Goal: Information Seeking & Learning: Learn about a topic

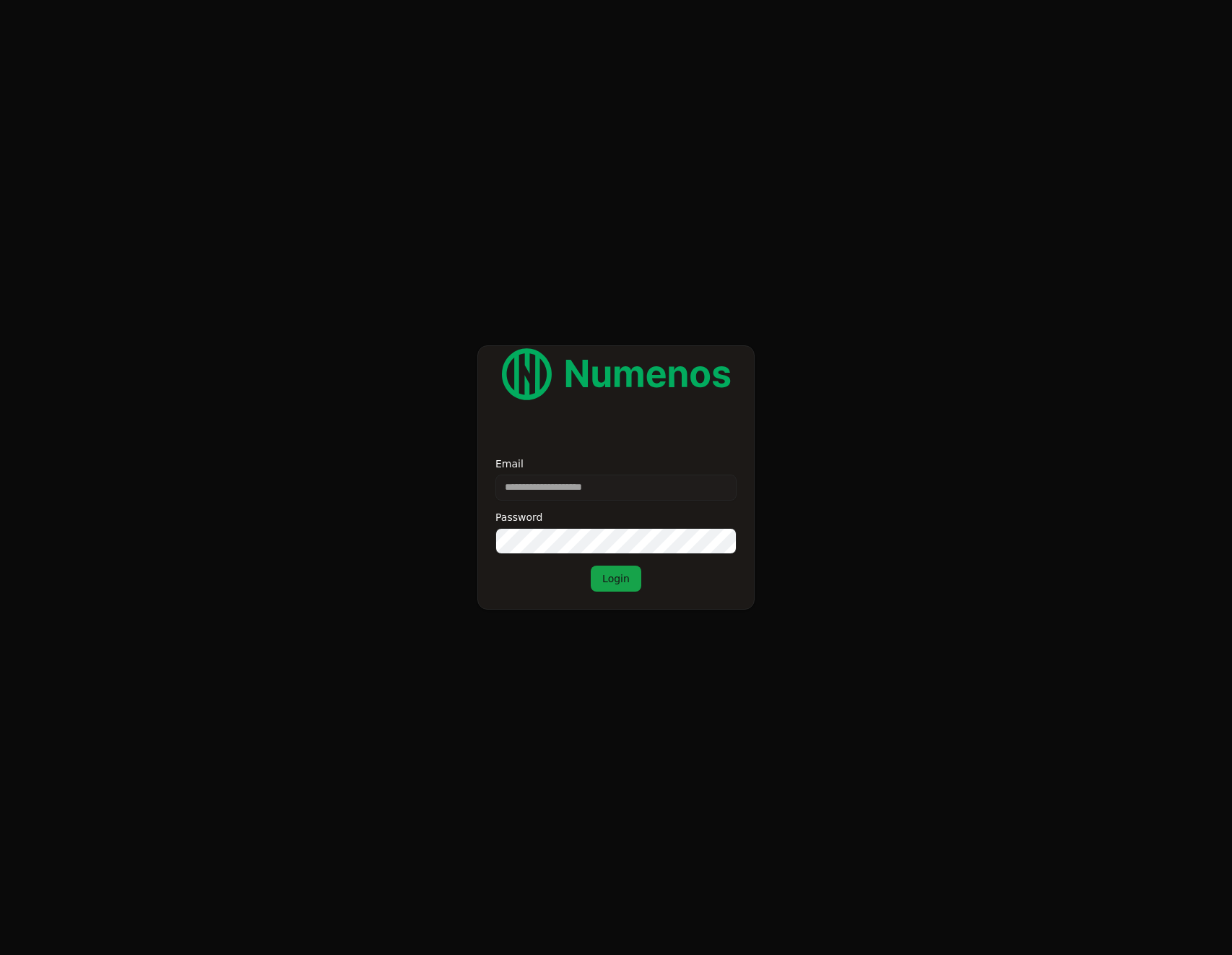
type input "**********"
click at [0, 0] on vercel-live-feedback at bounding box center [0, 0] width 0 height 0
click at [630, 556] on div "**********" at bounding box center [616, 525] width 242 height 133
click at [629, 576] on button "Login" at bounding box center [616, 579] width 51 height 26
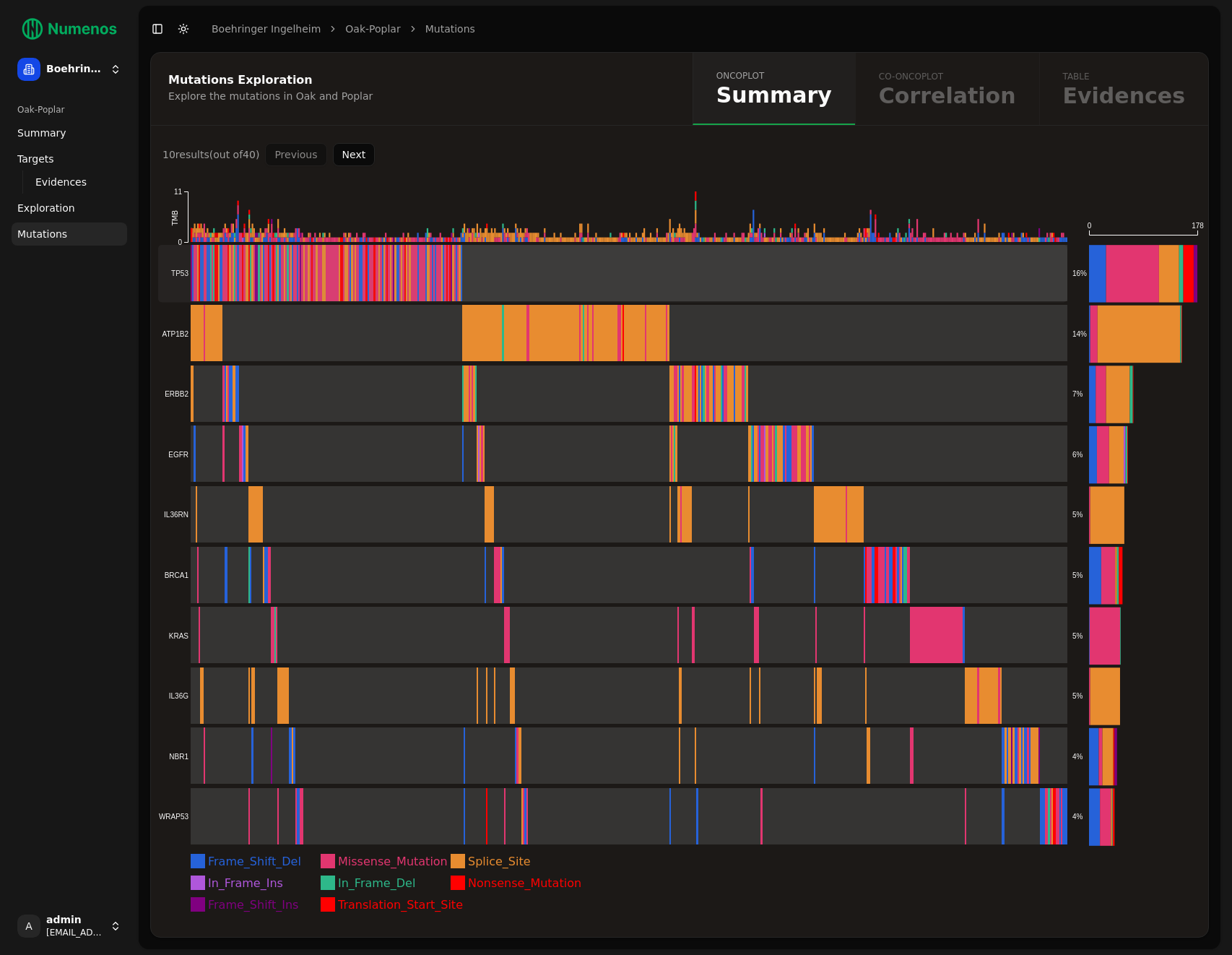
click at [662, 268] on rect at bounding box center [612, 273] width 909 height 57
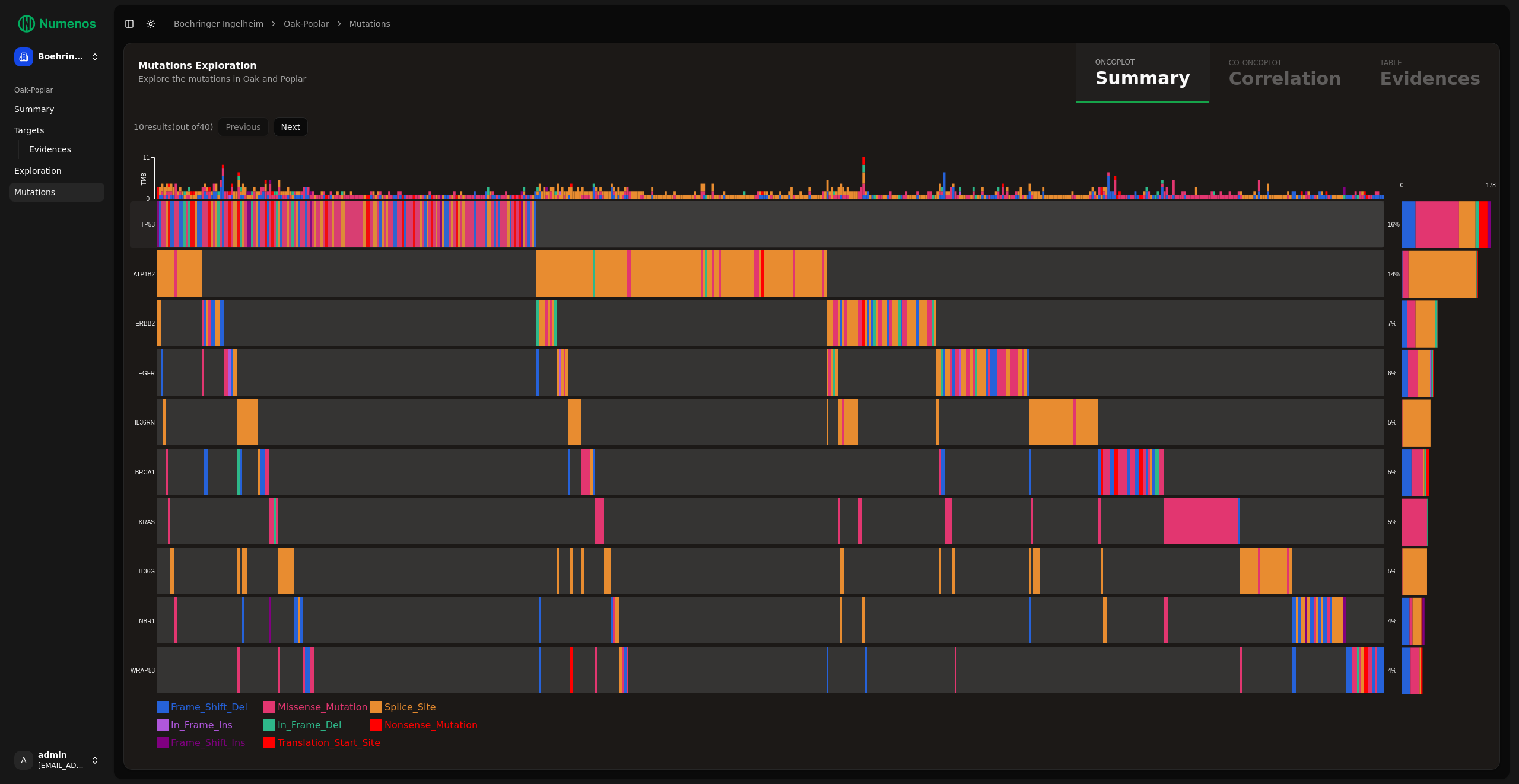
click at [796, 219] on rect at bounding box center [756, 224] width 1254 height 47
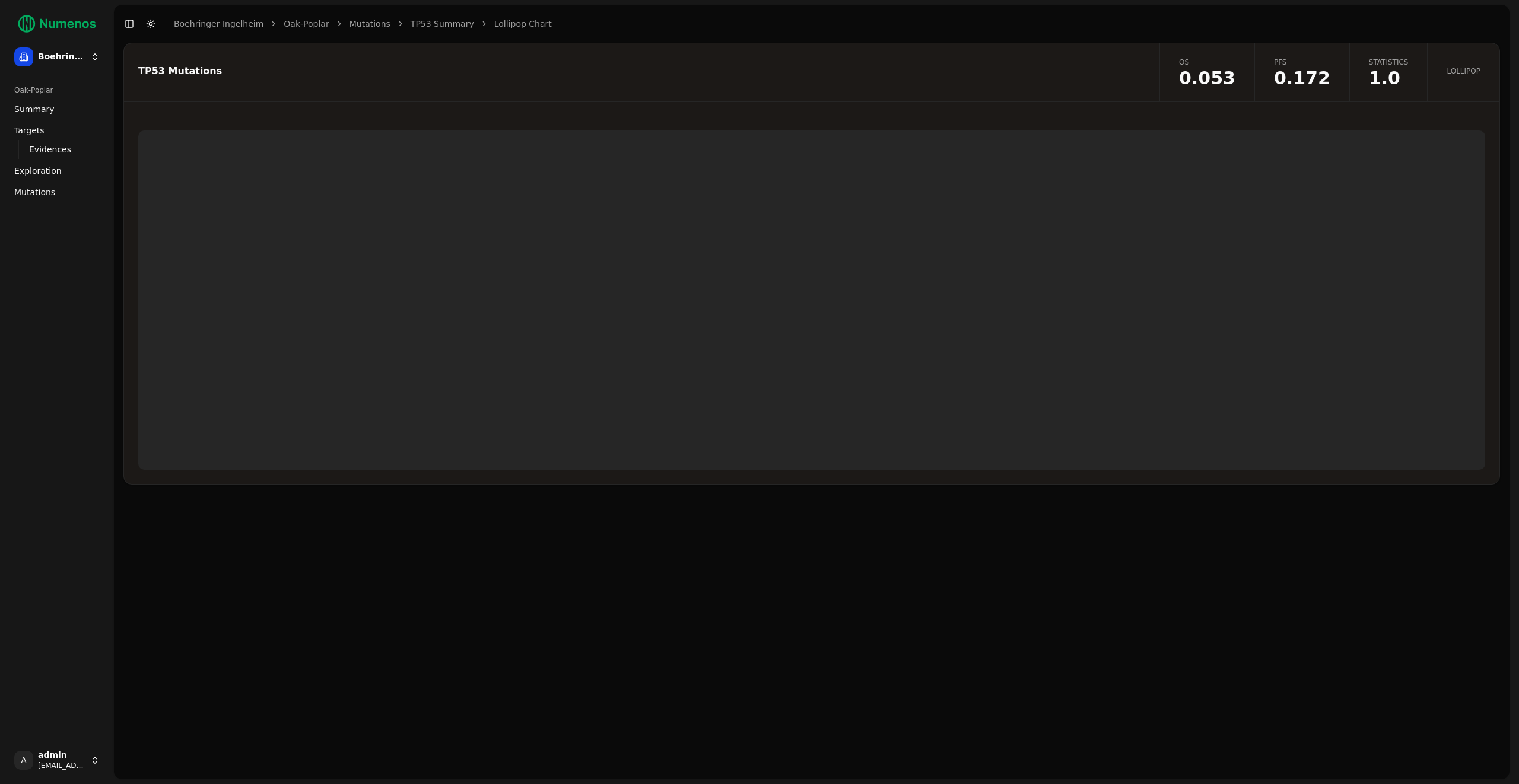
click at [569, 118] on div at bounding box center [811, 300] width 1375 height 368
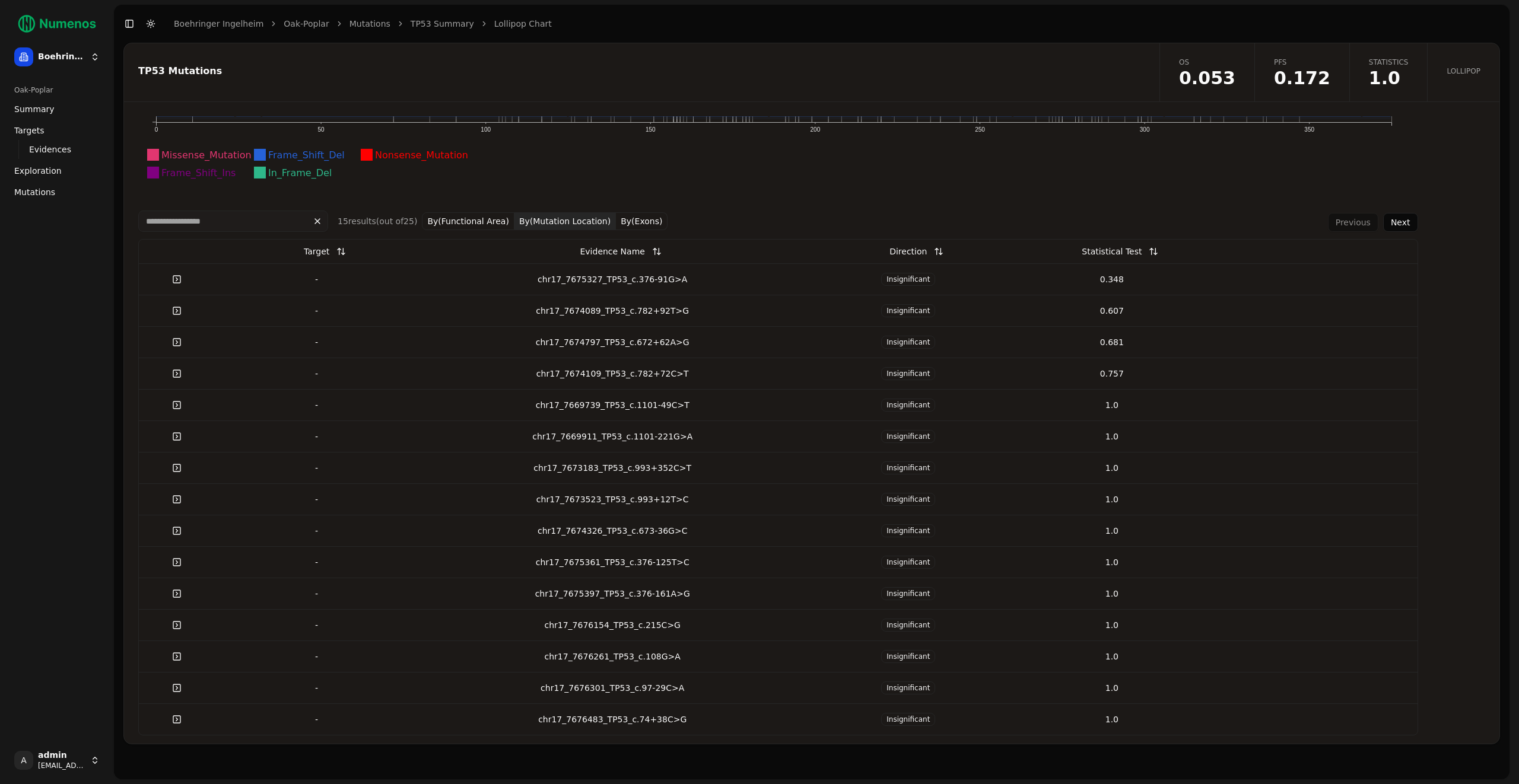
scroll to position [297, 0]
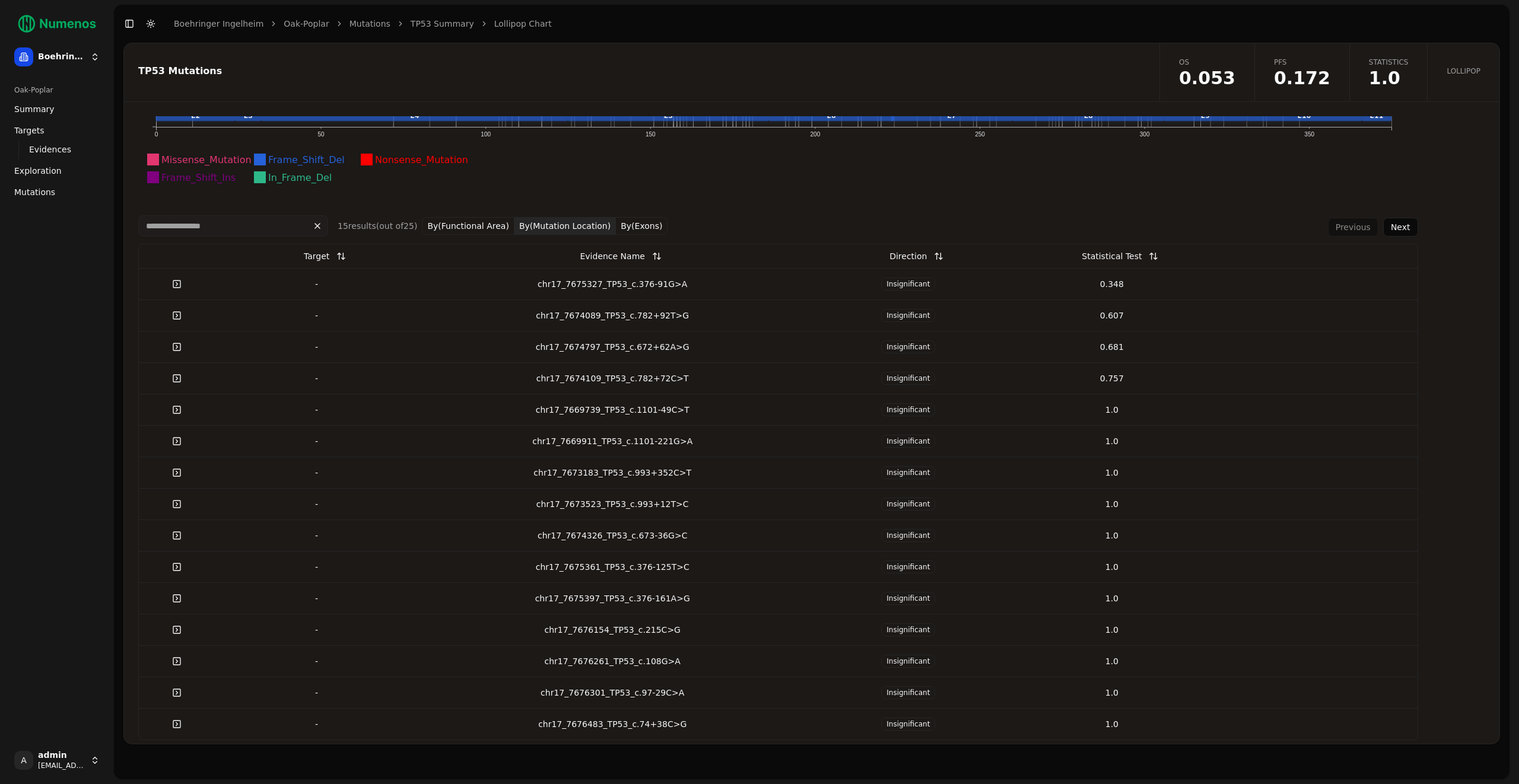
click at [1215, 57] on span "OS" at bounding box center [1207, 62] width 57 height 9
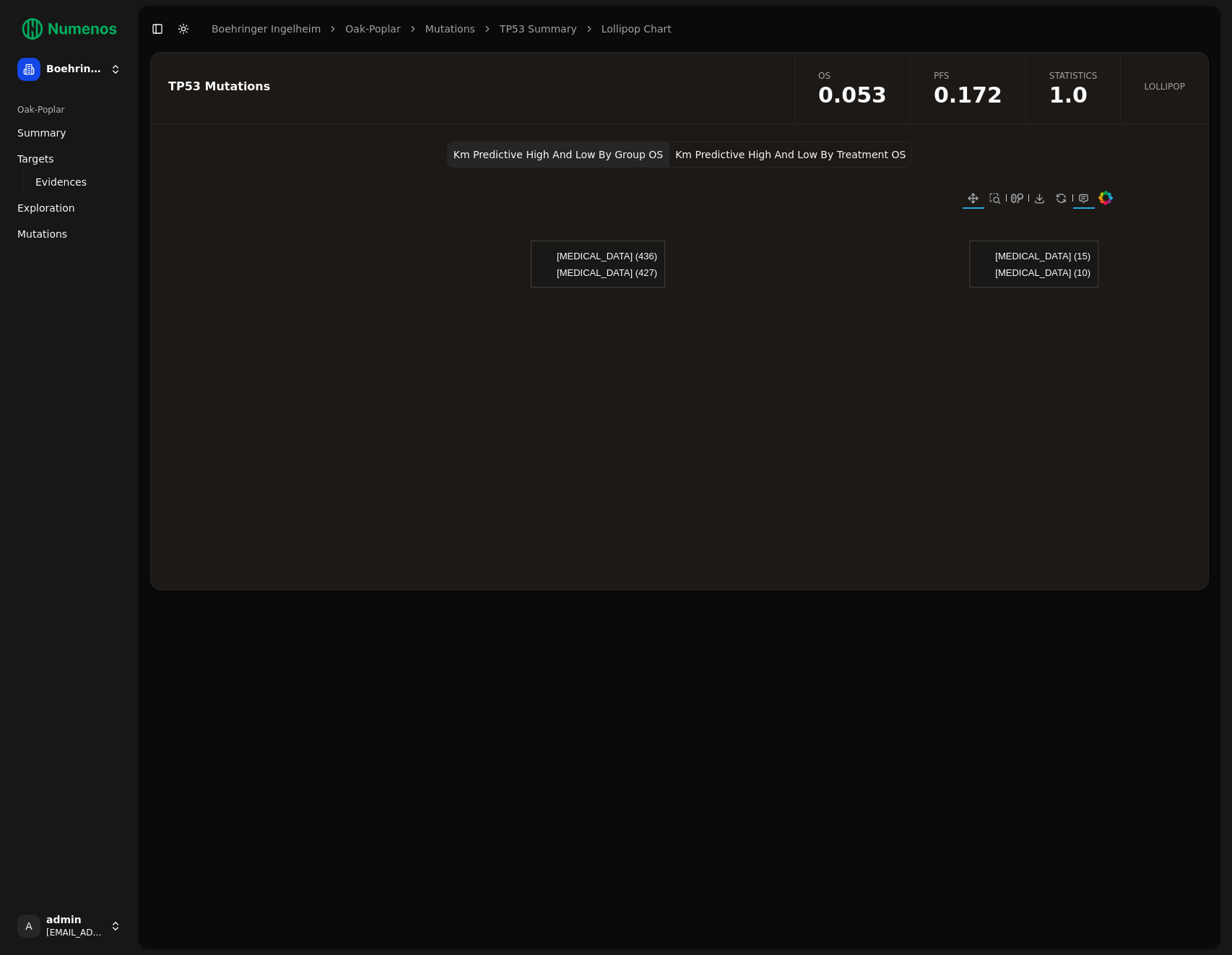
click at [1019, 165] on div "Km Predictive High And Low By Group OS Km Predictive High And Low By Treatment …" at bounding box center [679, 365] width 1058 height 448
click at [970, 69] on link "PFS 0.172" at bounding box center [968, 87] width 116 height 71
click at [428, 29] on link "Mutations" at bounding box center [450, 29] width 50 height 15
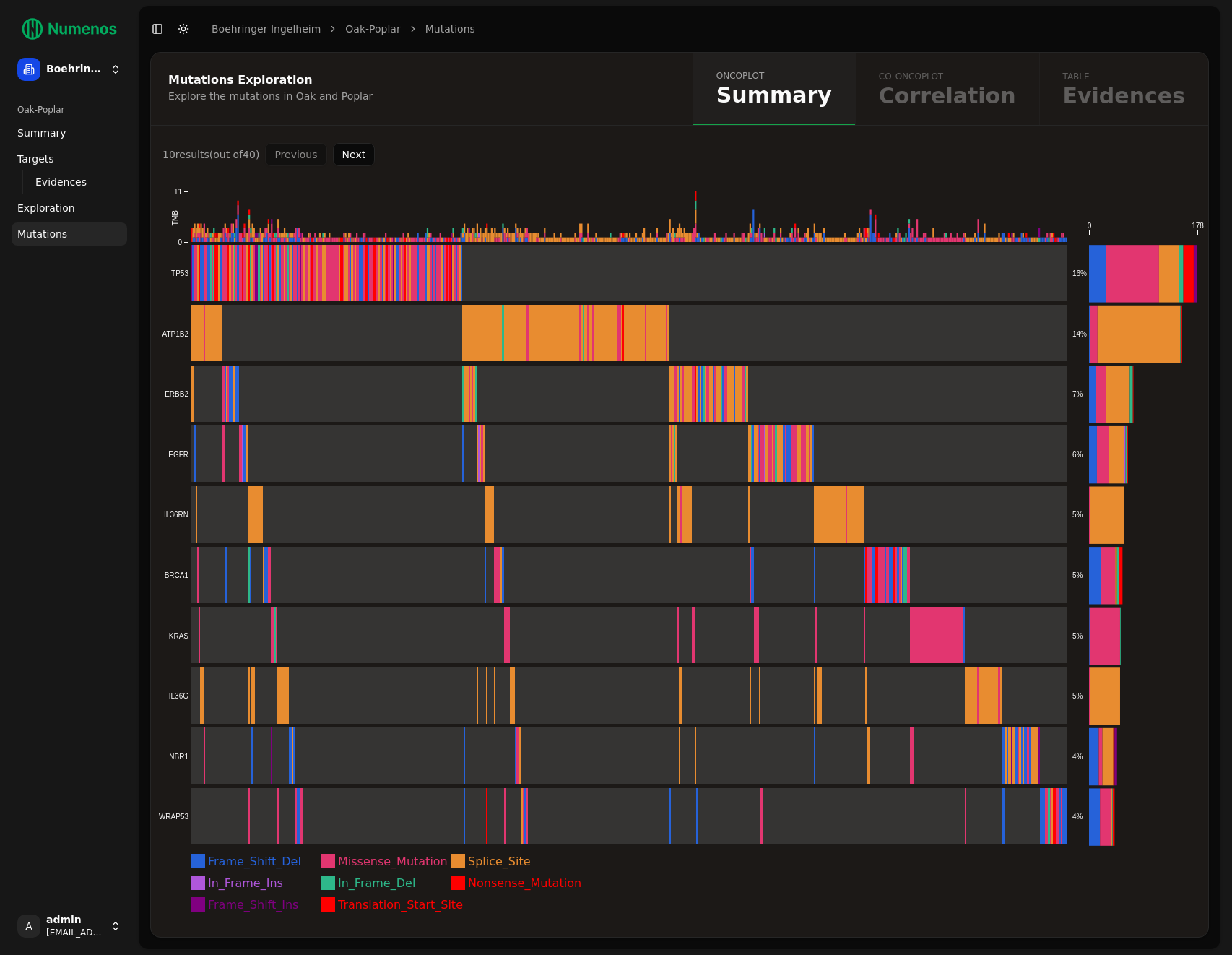
click at [546, 103] on div "Mutations Exploration Explore the mutations in Oak and Poplar" at bounding box center [419, 88] width 537 height 72
click at [363, 153] on button "Next" at bounding box center [354, 154] width 43 height 24
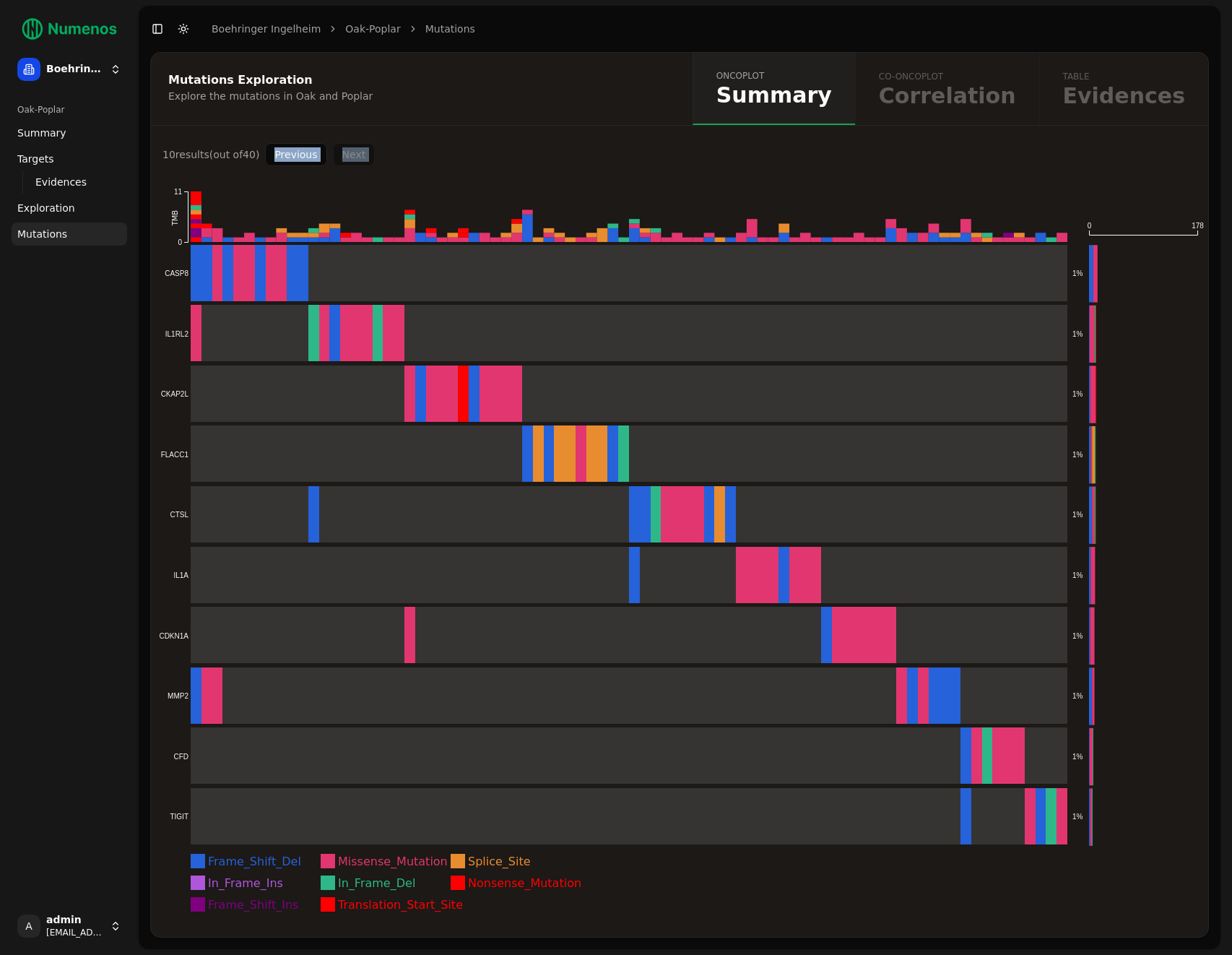
click at [363, 153] on div "Previous Next" at bounding box center [320, 154] width 110 height 24
click at [482, 828] on rect at bounding box center [612, 816] width 909 height 57
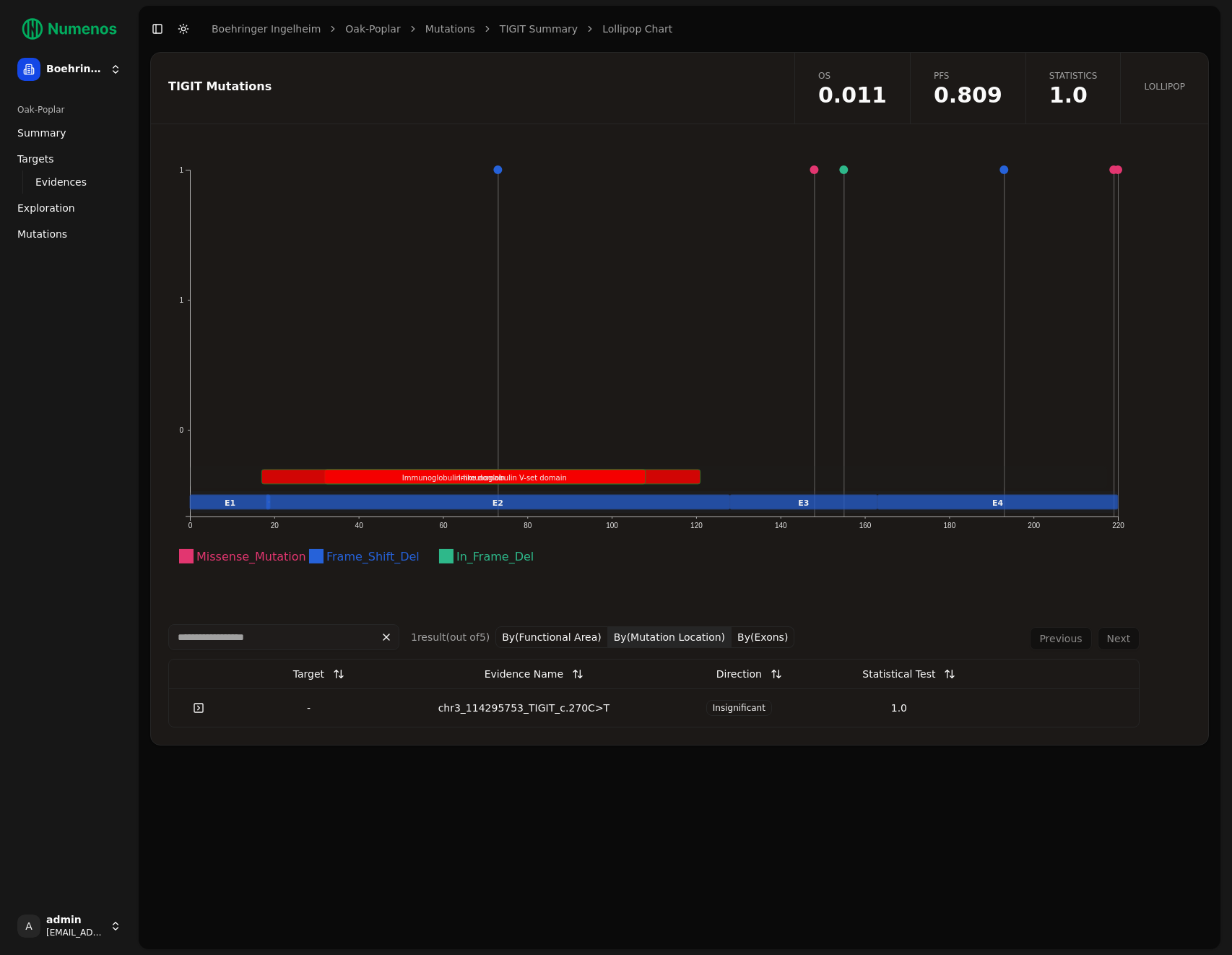
click at [568, 640] on button "By(Functional Area)" at bounding box center [551, 637] width 112 height 22
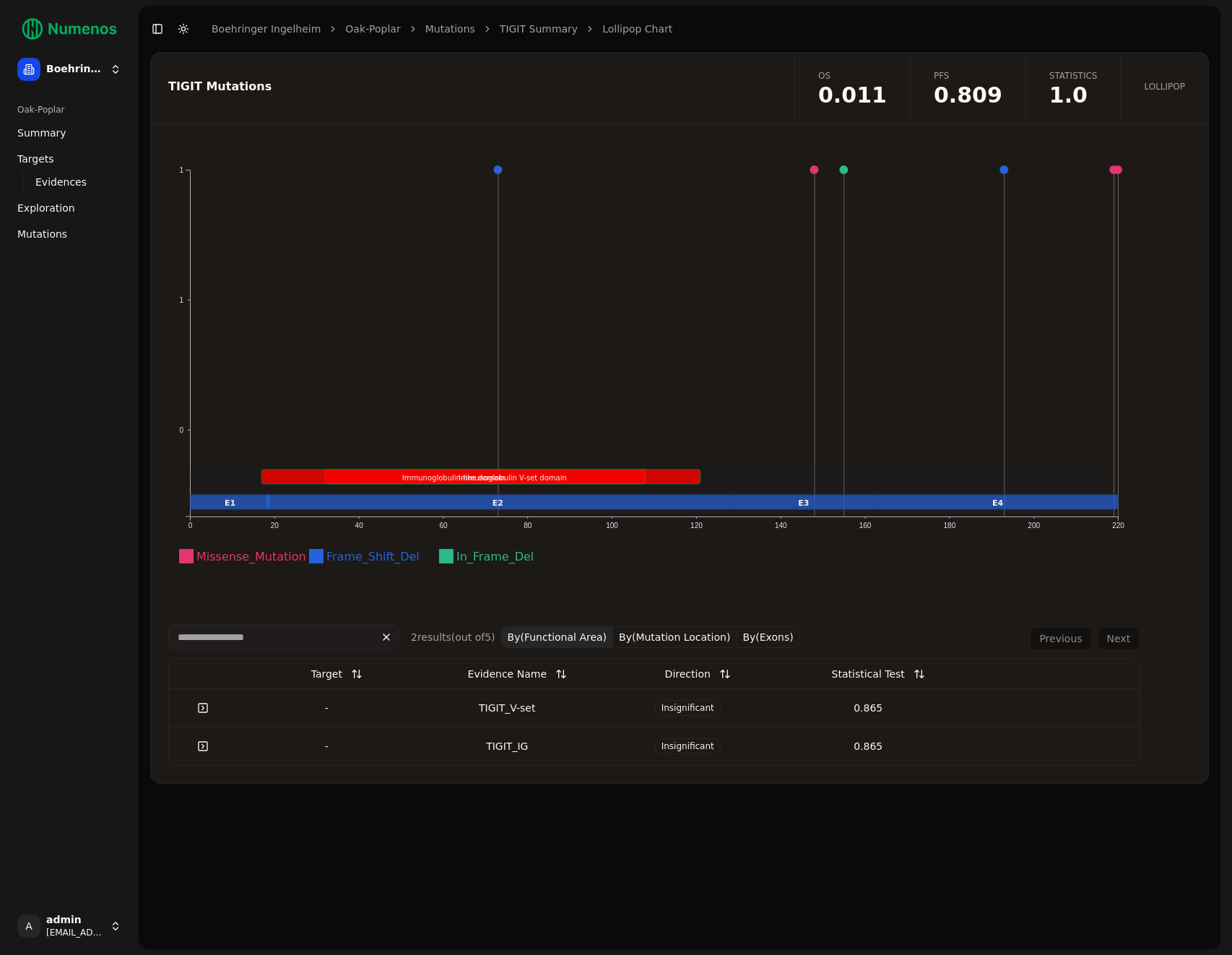
click at [689, 643] on button "By(Mutation Location)" at bounding box center [675, 637] width 124 height 22
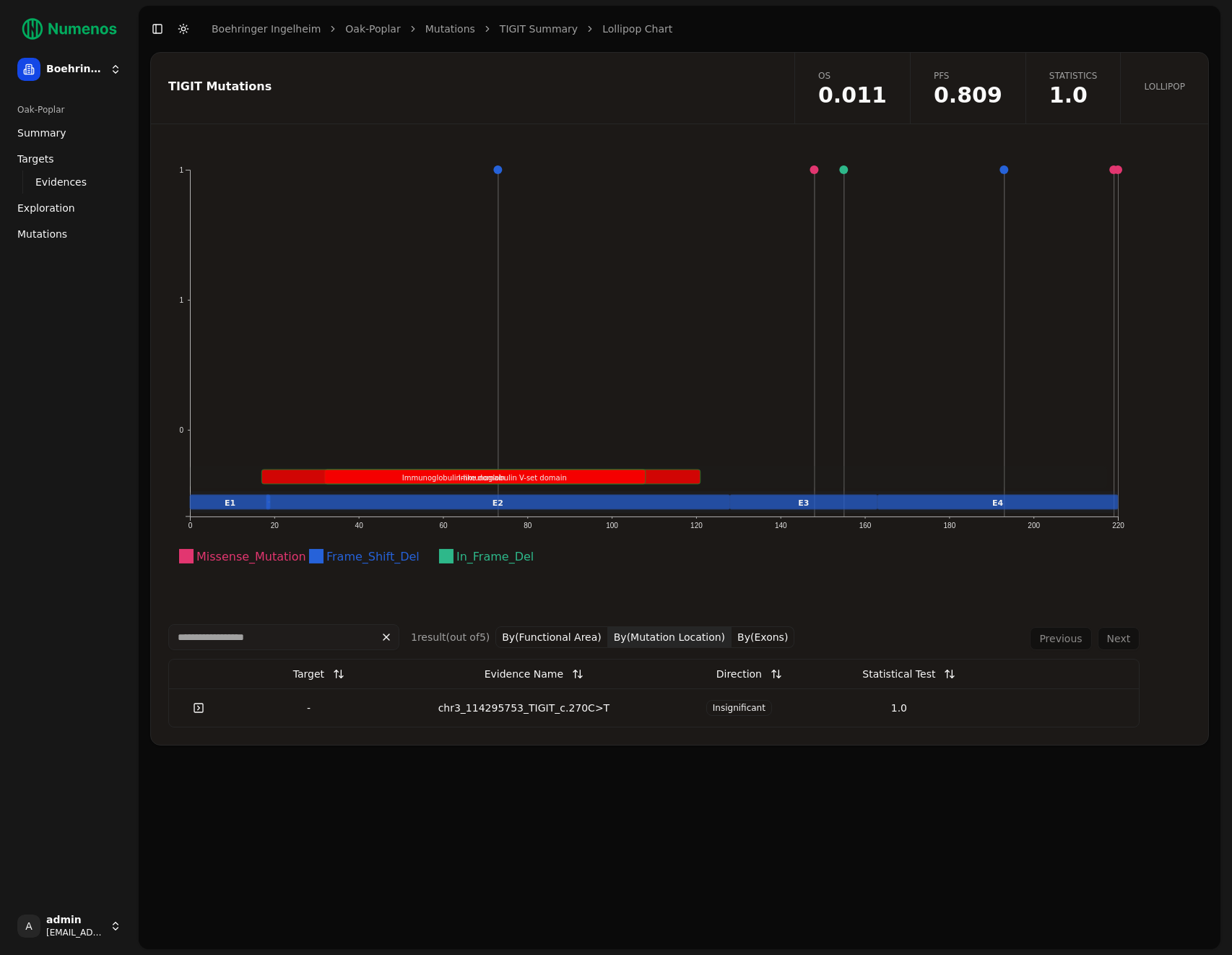
click at [759, 638] on button "By(Exons)" at bounding box center [763, 637] width 63 height 22
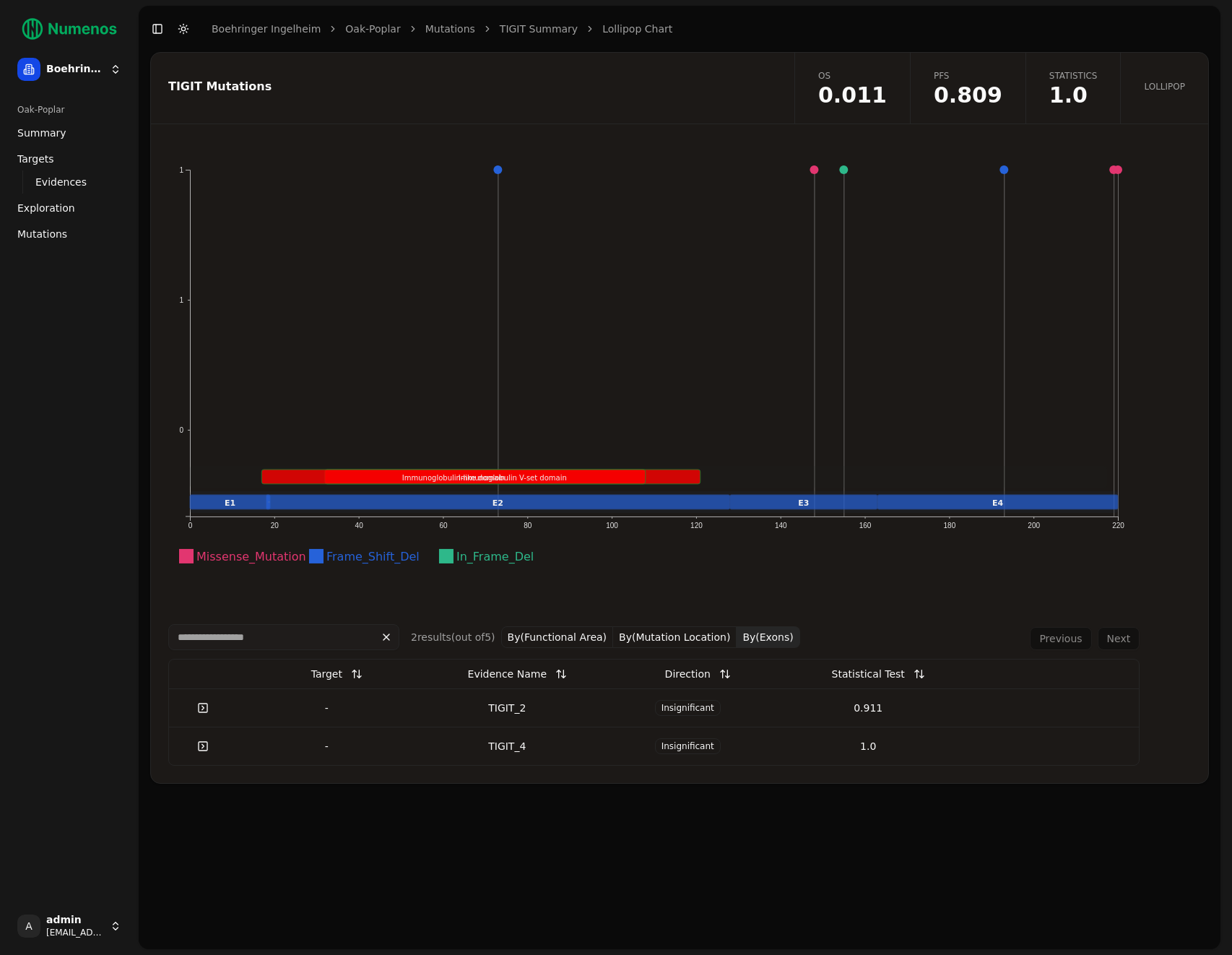
drag, startPoint x: 945, startPoint y: 86, endPoint x: 1087, endPoint y: 106, distance: 143.4
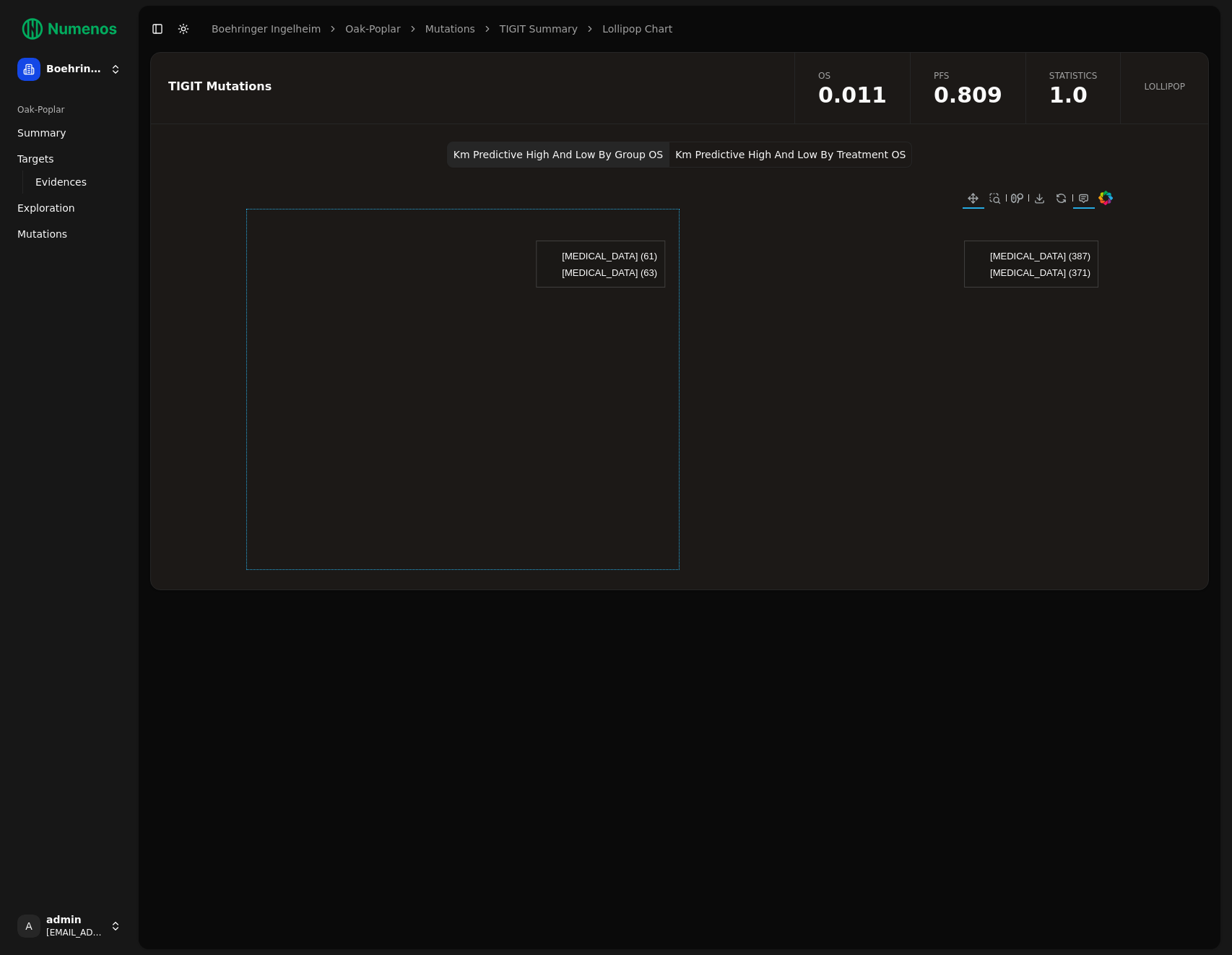
drag, startPoint x: 506, startPoint y: 327, endPoint x: 444, endPoint y: 397, distance: 93.5
click at [446, 391] on div at bounding box center [463, 389] width 433 height 361
drag, startPoint x: 503, startPoint y: 310, endPoint x: 528, endPoint y: 289, distance: 32.6
click at [528, 289] on div at bounding box center [463, 389] width 433 height 361
click at [182, 32] on button "Toggle Dark Mode" at bounding box center [183, 29] width 20 height 20
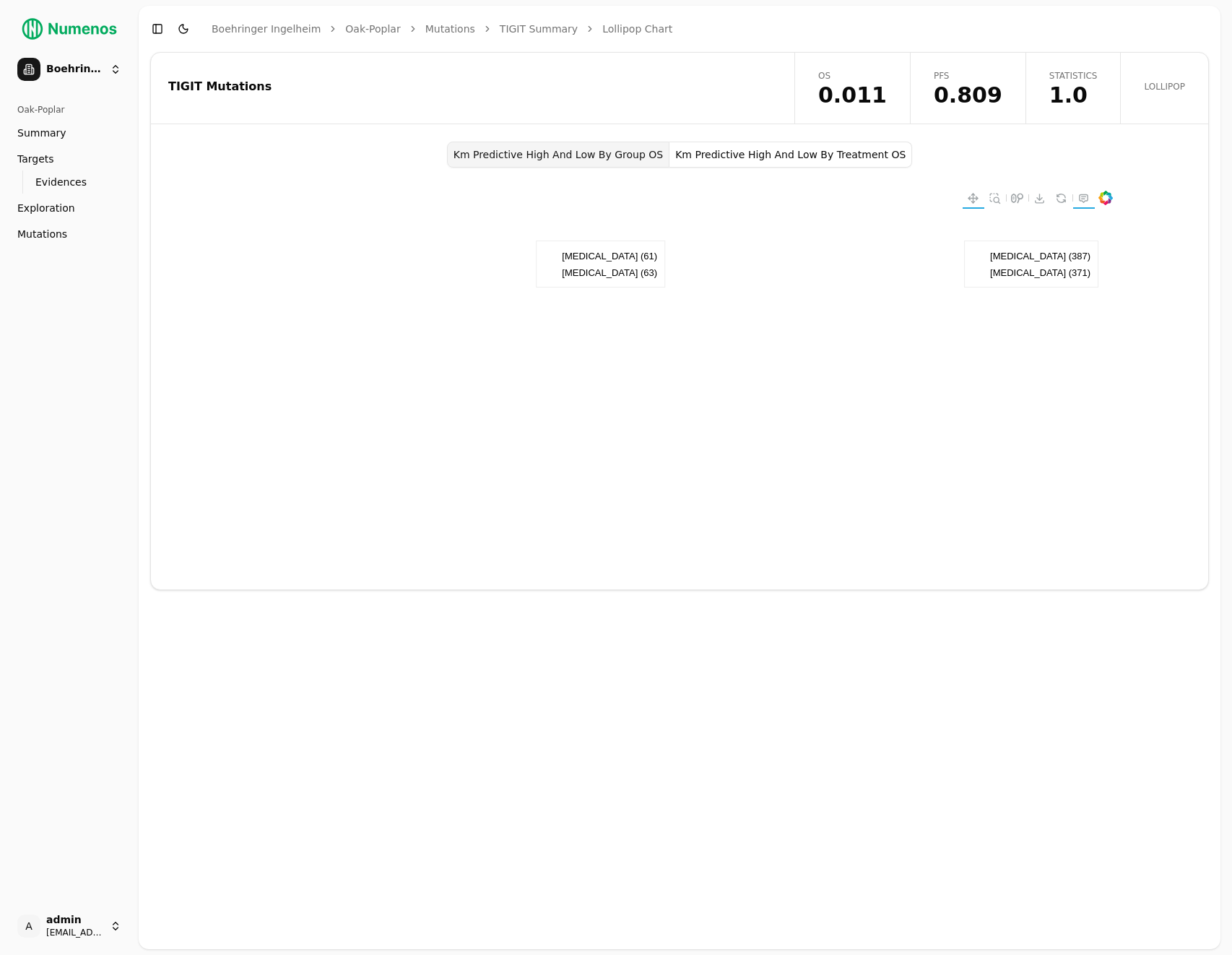
click at [439, 193] on div at bounding box center [680, 198] width 867 height 22
drag, startPoint x: 464, startPoint y: 318, endPoint x: 505, endPoint y: 292, distance: 48.5
click at [505, 292] on div at bounding box center [463, 389] width 433 height 361
drag, startPoint x: 504, startPoint y: 292, endPoint x: 505, endPoint y: 328, distance: 36.0
click at [505, 328] on div at bounding box center [463, 389] width 433 height 361
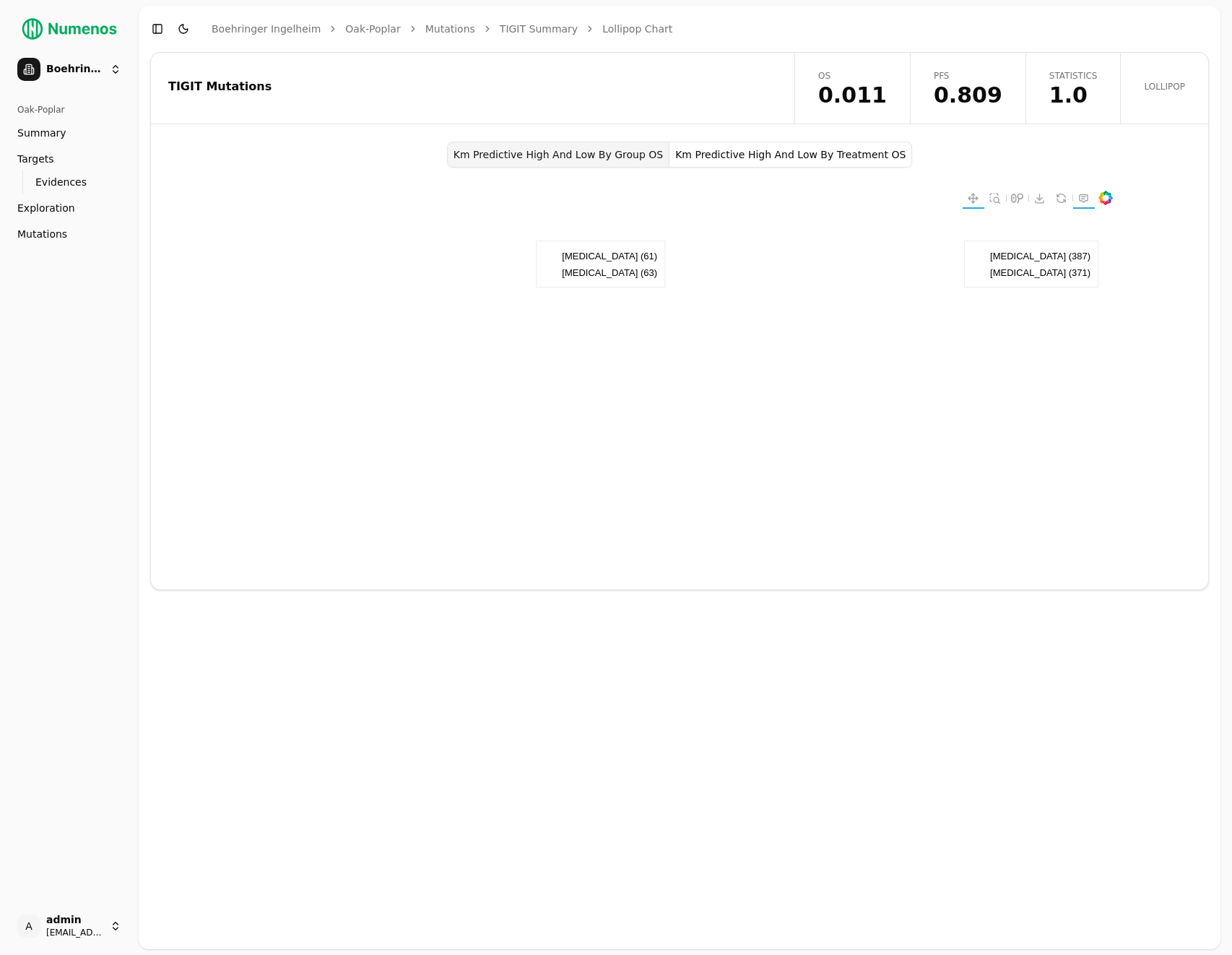
click at [664, 64] on div "TIGIT Mutations" at bounding box center [470, 87] width 639 height 71
click at [725, 153] on button "Km Predictive High And Low By Treatment OS" at bounding box center [791, 154] width 242 height 26
click at [622, 161] on button "Km Predictive High And Low By Group OS" at bounding box center [558, 154] width 222 height 26
click at [730, 68] on div "TIGIT Mutations" at bounding box center [470, 87] width 639 height 71
click at [739, 156] on button "Km Predictive High And Low By Treatment OS" at bounding box center [791, 154] width 242 height 26
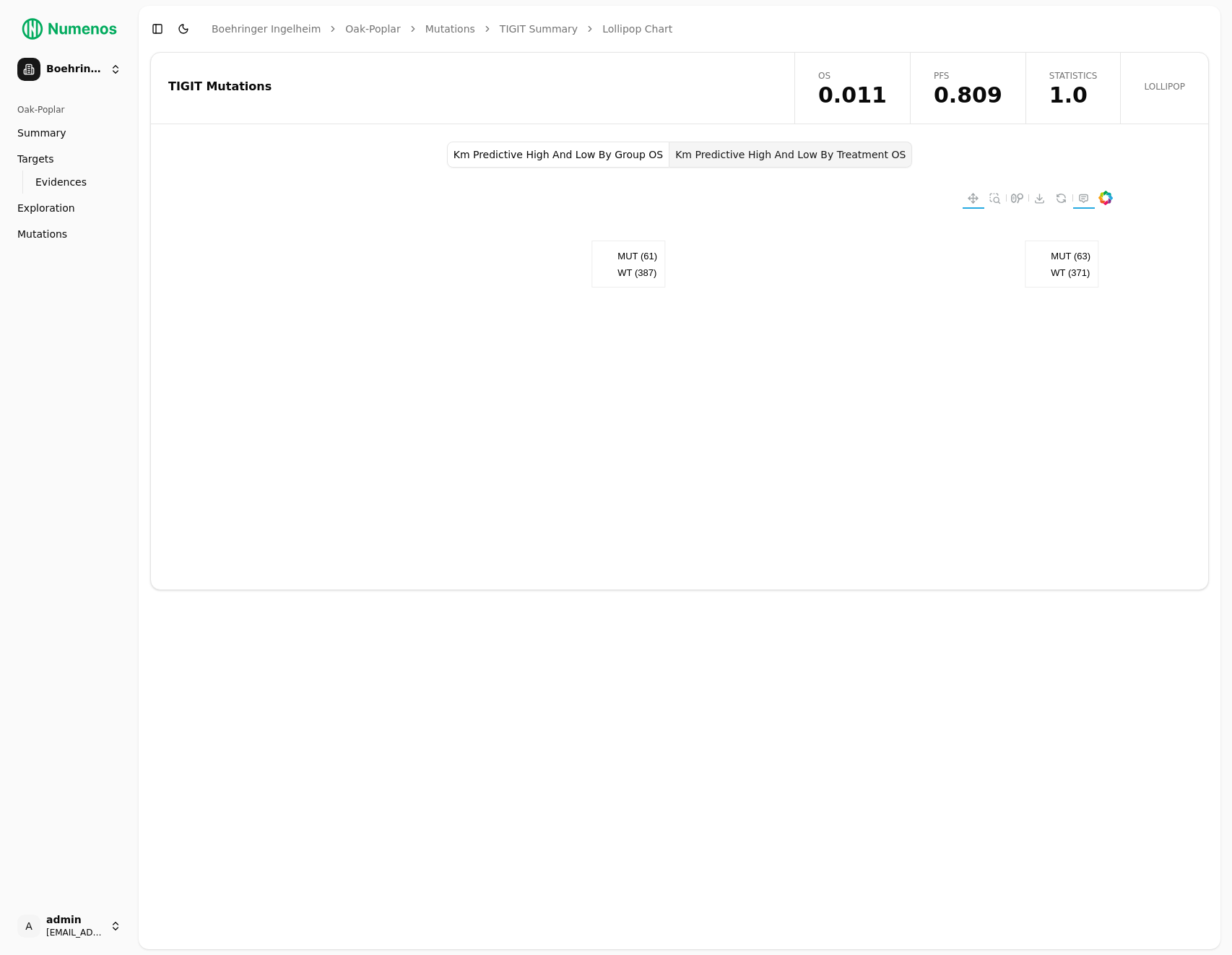
click at [597, 157] on button "Km Predictive High And Low By Group OS" at bounding box center [558, 154] width 222 height 26
click at [1031, 147] on div "Km Predictive High And Low By Treatment PFS Km Predictive High And Low By Group…" at bounding box center [679, 365] width 1058 height 448
click at [781, 146] on button "Km Predictive High And Low By Group PFS" at bounding box center [803, 154] width 226 height 26
click at [587, 162] on button "Km Predictive High And Low By Treatment PFS" at bounding box center [566, 154] width 247 height 26
click at [756, 154] on button "Km Predictive High And Low By Group PFS" at bounding box center [803, 154] width 226 height 26
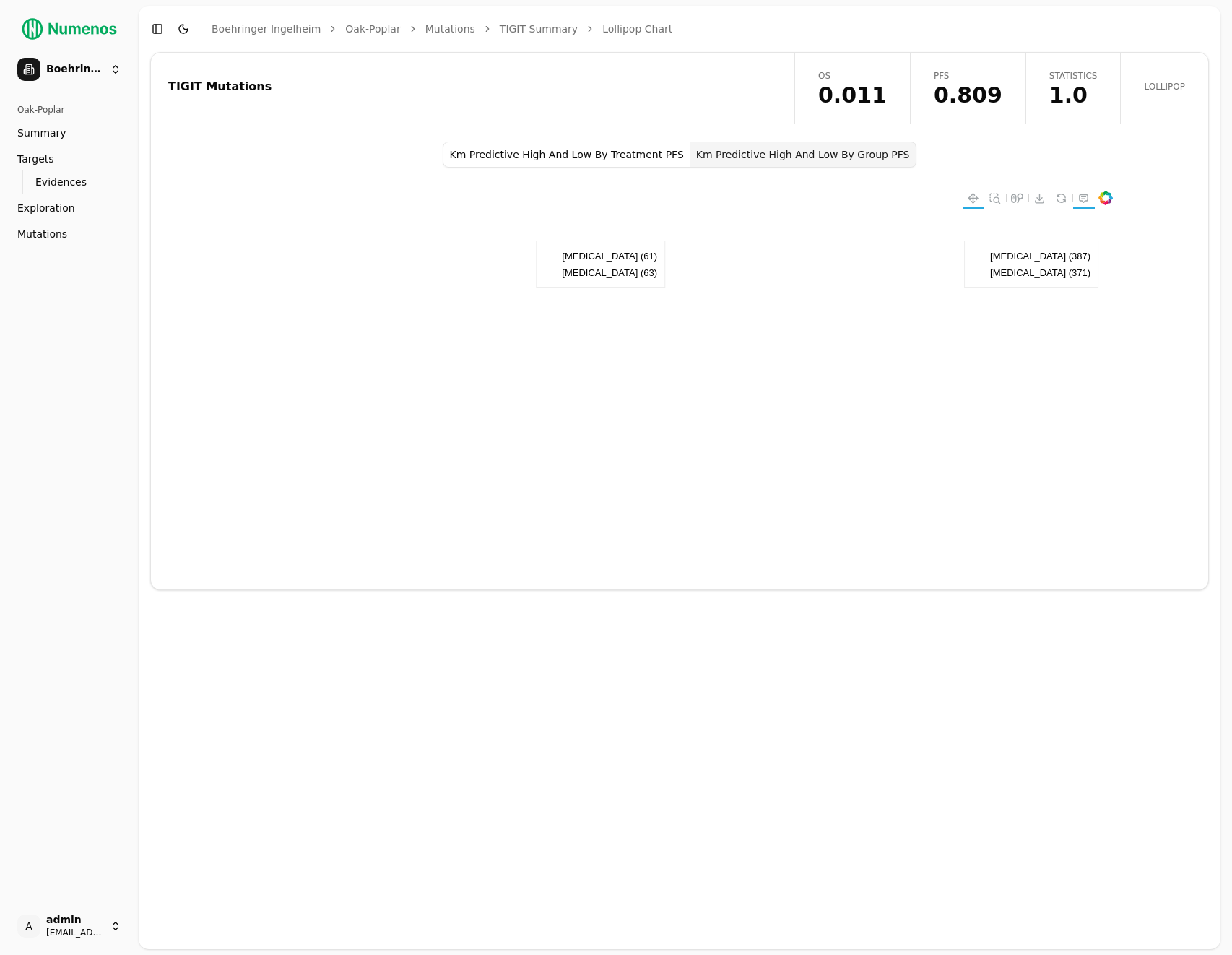
click at [592, 150] on button "Km Predictive High And Low By Treatment PFS" at bounding box center [566, 154] width 247 height 26
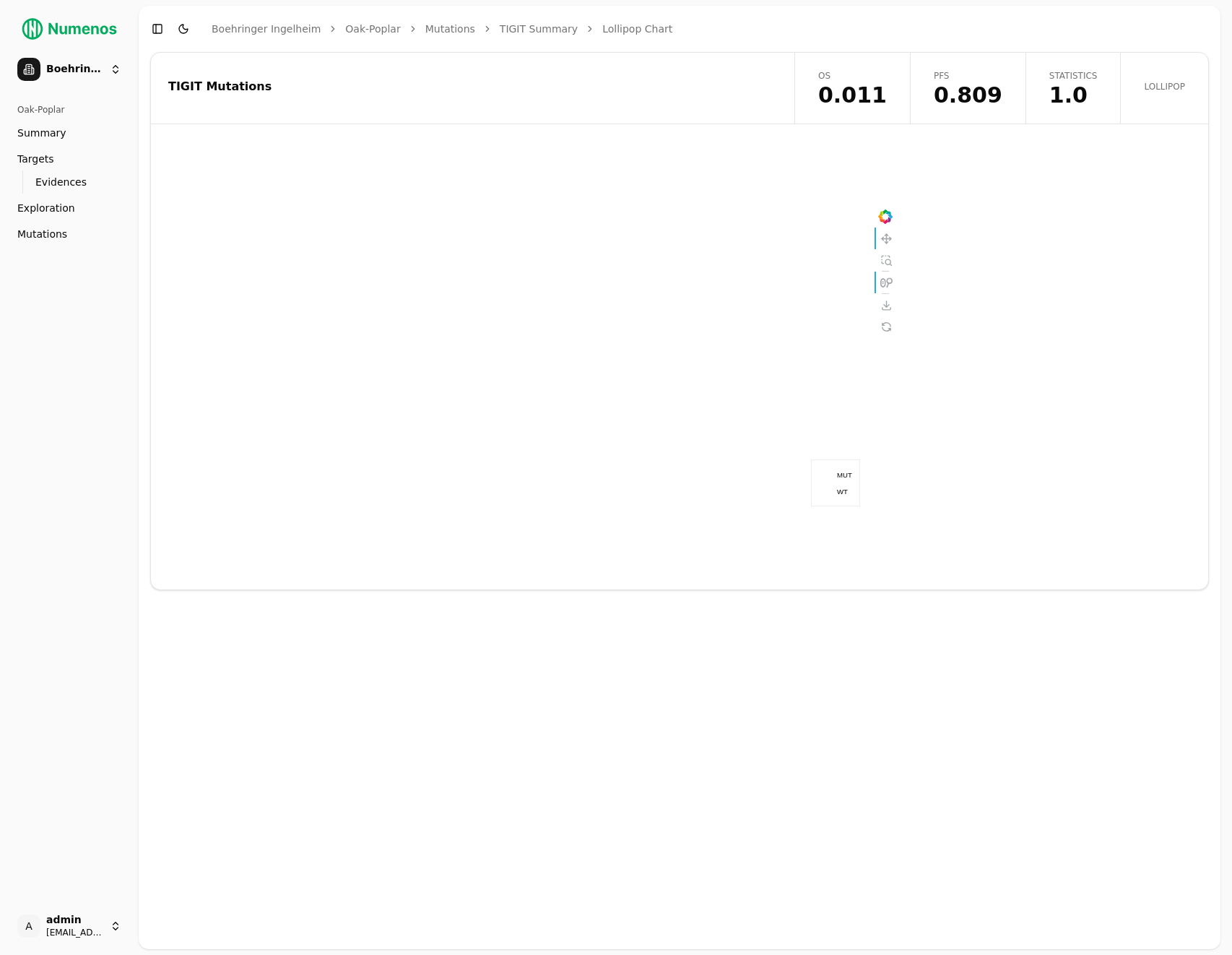
click at [586, 122] on div "TIGIT Mutations" at bounding box center [470, 87] width 639 height 71
click at [630, 145] on div "We're having trouble loading this chart. Our team has been notified. Please try…" at bounding box center [679, 365] width 468 height 448
click at [643, 557] on div "We're having trouble loading this chart. Our team has been notified. Please try…" at bounding box center [680, 546] width 345 height 29
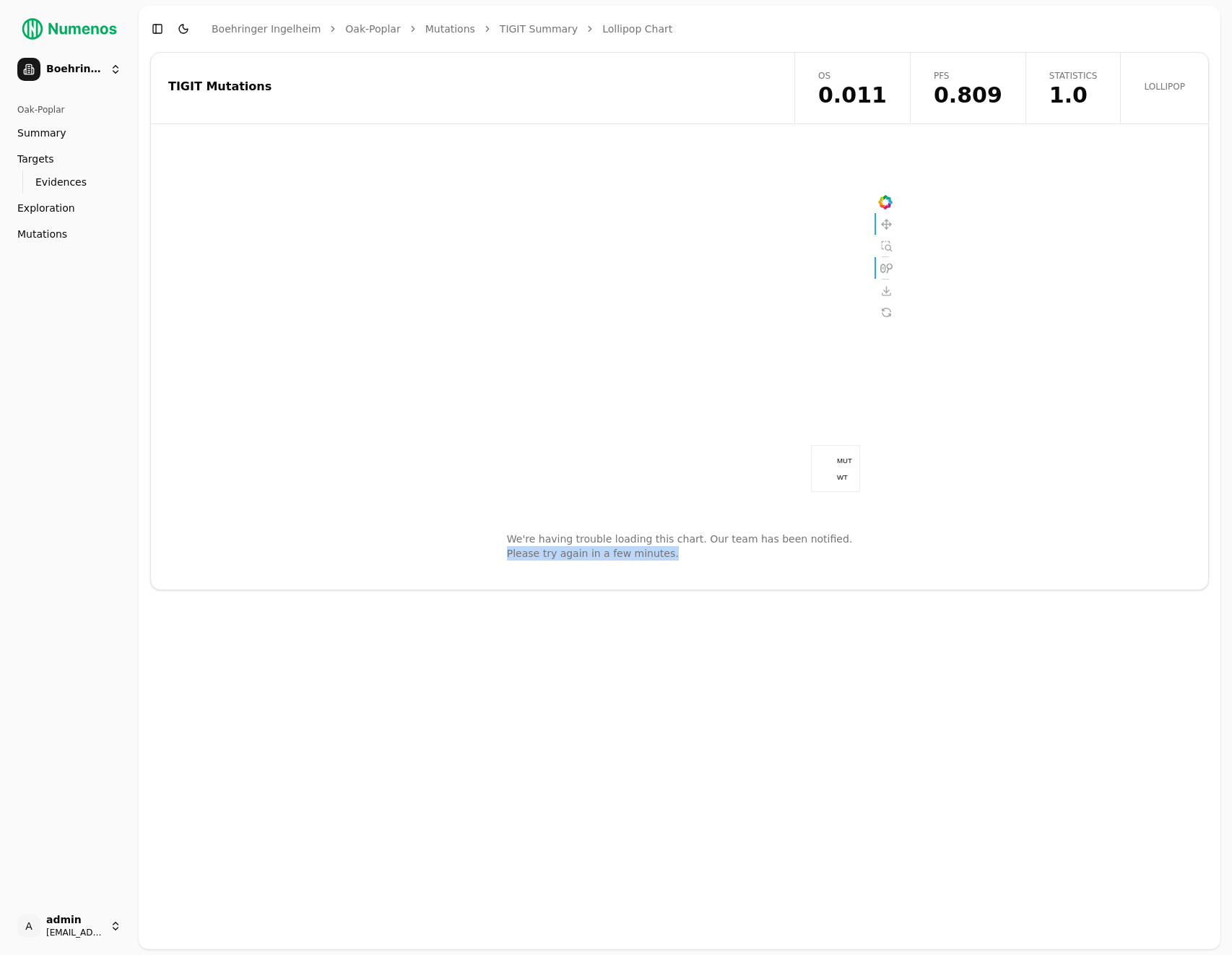
click at [643, 557] on div "We're having trouble loading this chart. Our team has been notified. Please try…" at bounding box center [680, 546] width 345 height 29
click at [1052, 76] on span "Statistics" at bounding box center [1074, 75] width 49 height 11
click at [984, 260] on div at bounding box center [679, 365] width 1058 height 448
click at [553, 85] on div "TIGIT Mutations" at bounding box center [470, 86] width 604 height 11
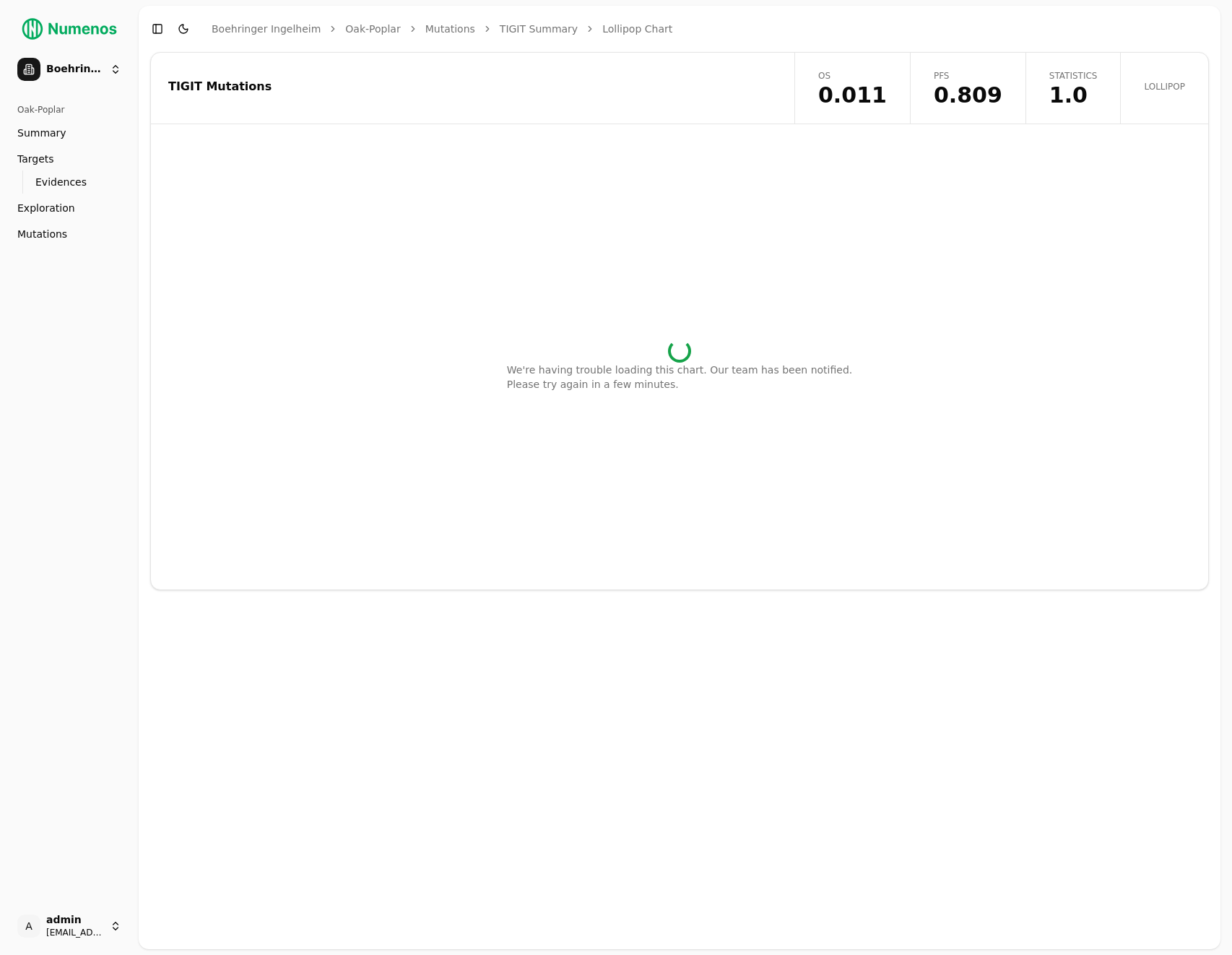
click at [933, 254] on div "We're having trouble loading this chart. Our team has been notified. Please try…" at bounding box center [679, 365] width 1058 height 448
click at [514, 31] on link "TIGIT Summary" at bounding box center [538, 29] width 78 height 15
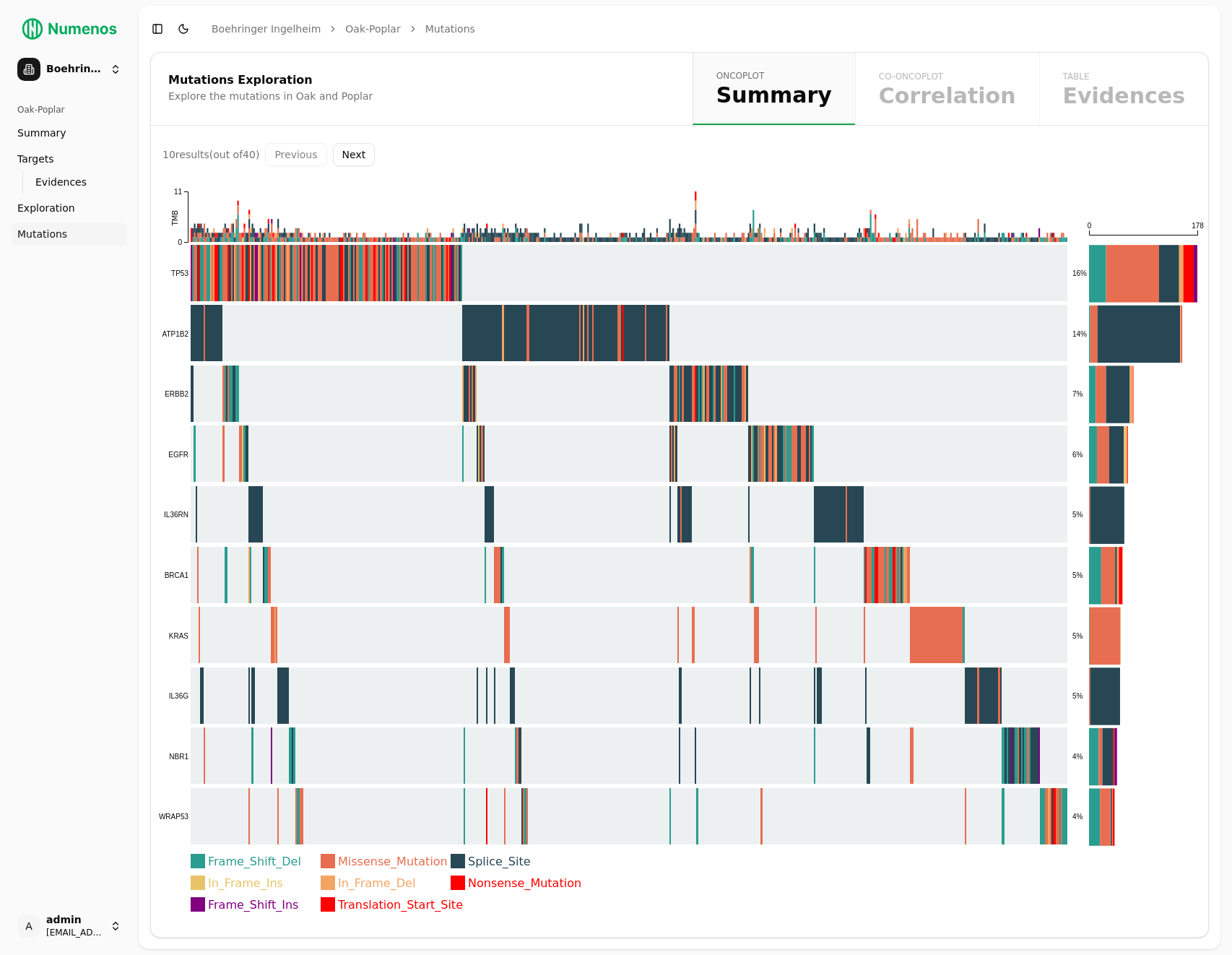
click at [366, 152] on button "Next" at bounding box center [354, 154] width 43 height 24
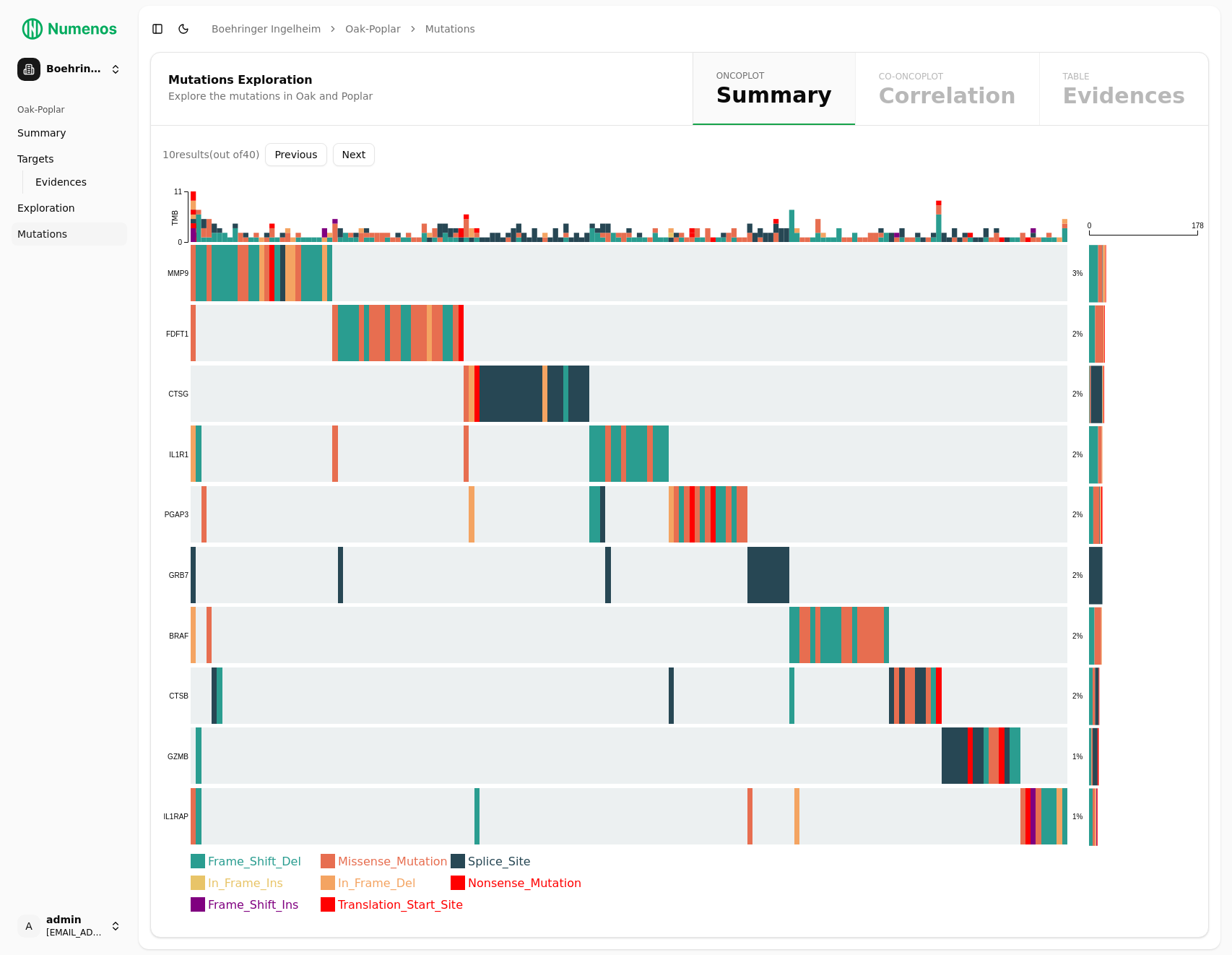
click at [366, 152] on button "Next" at bounding box center [354, 154] width 43 height 24
click at [366, 152] on div "Previous Next" at bounding box center [320, 154] width 110 height 24
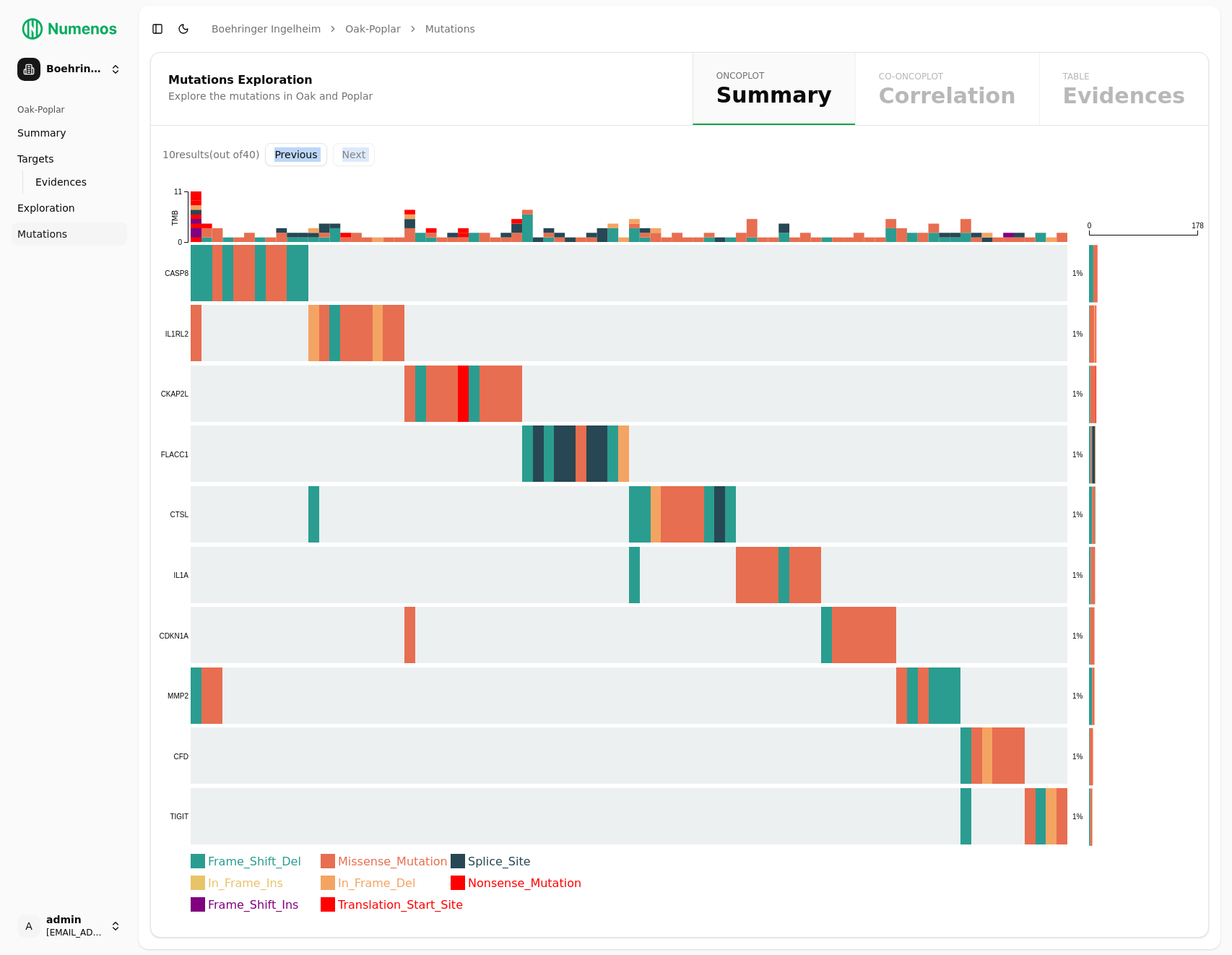
click at [366, 152] on div "Previous Next" at bounding box center [320, 154] width 110 height 24
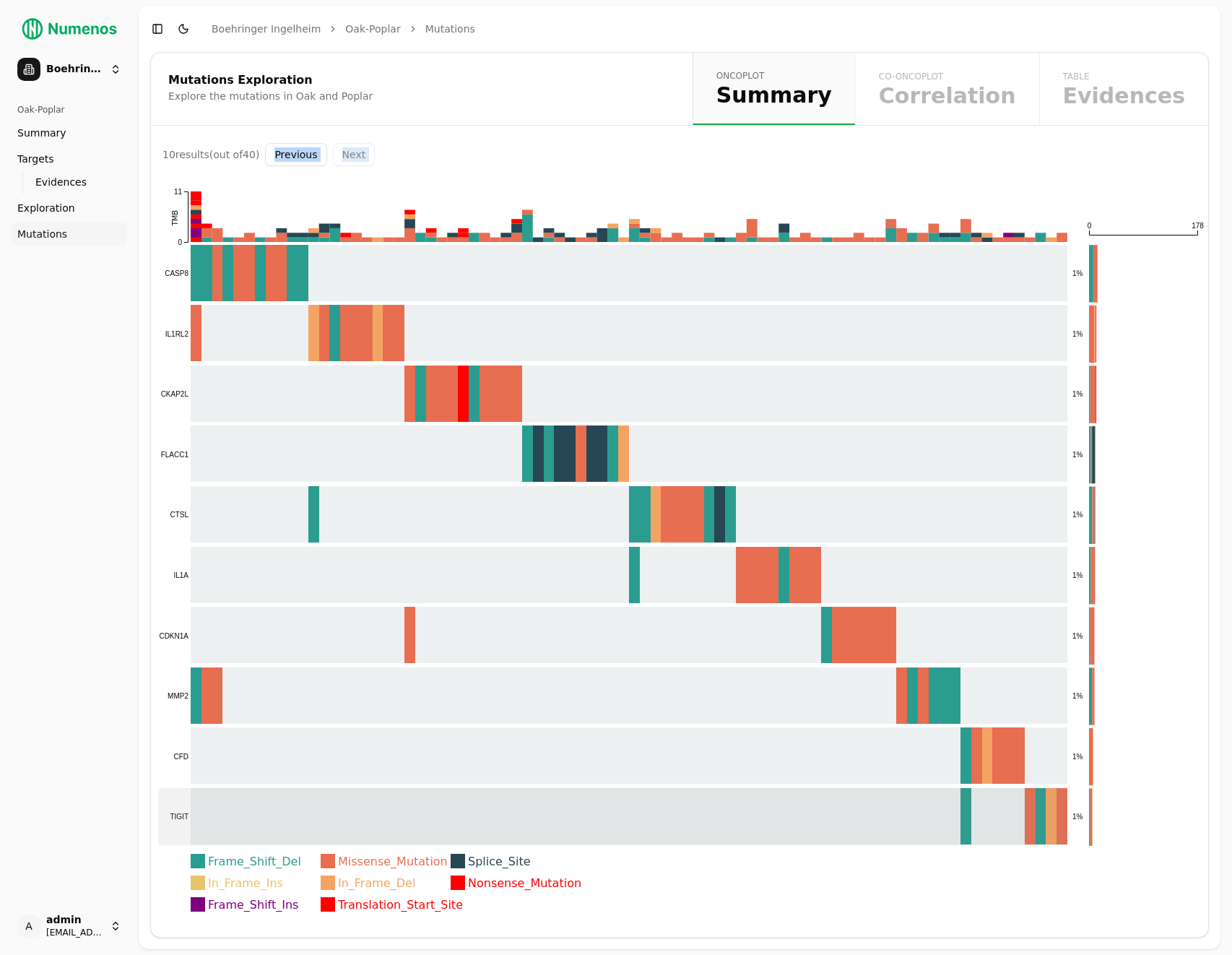
click at [718, 806] on rect at bounding box center [612, 816] width 909 height 57
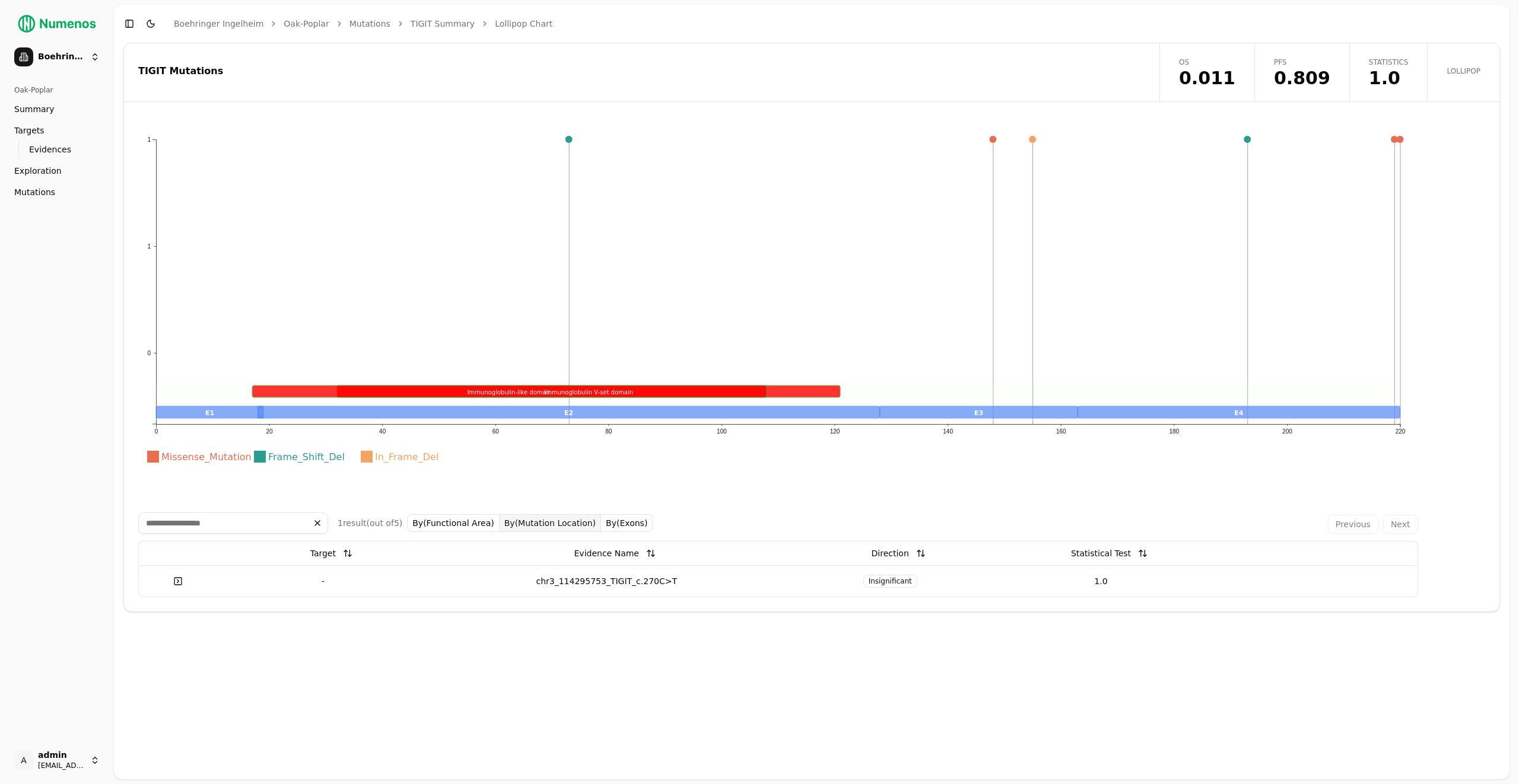
click at [428, 75] on div "TIGIT Mutations" at bounding box center [640, 71] width 1003 height 9
click at [1253, 67] on link "OS 0.011" at bounding box center [1207, 72] width 95 height 58
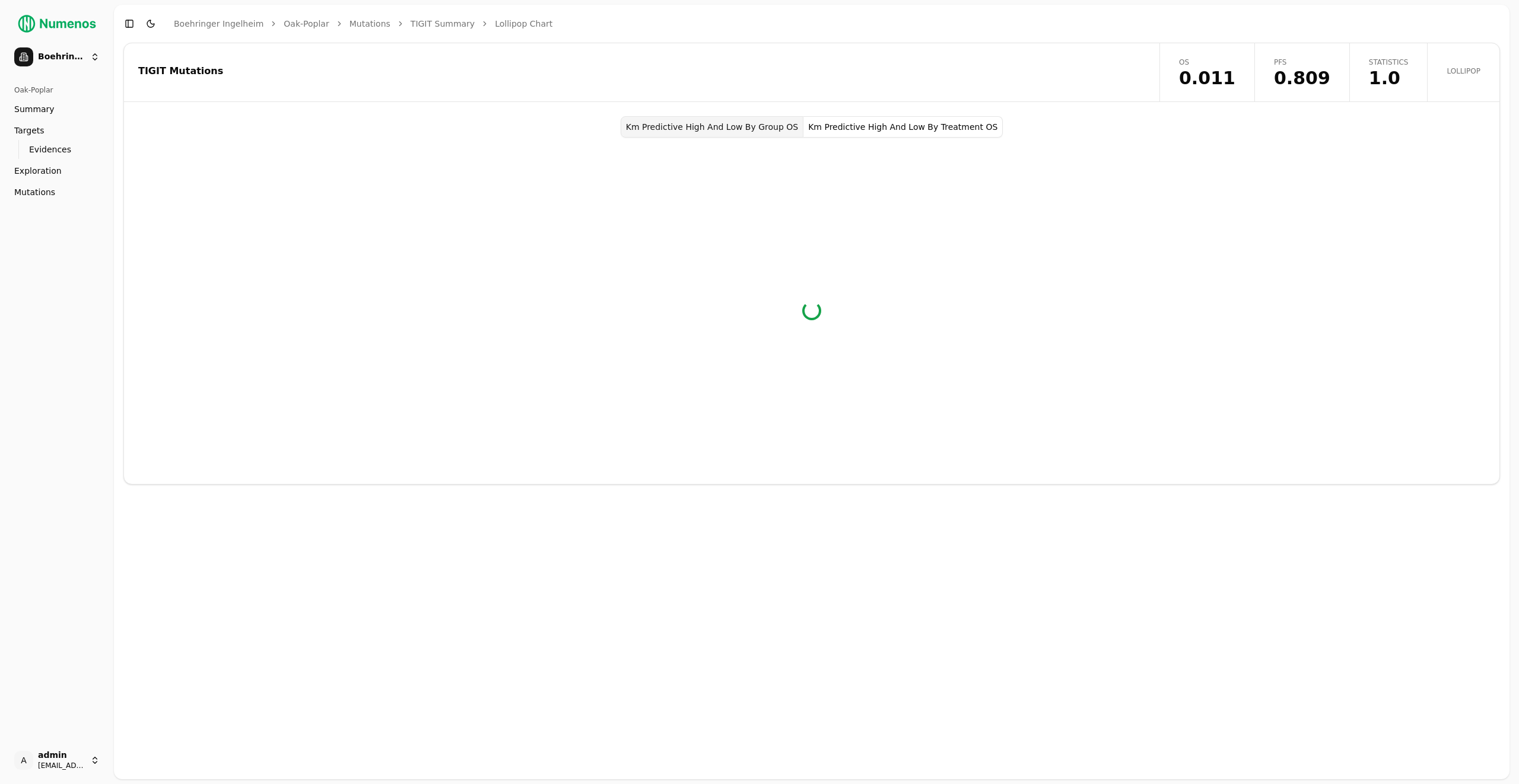
click at [683, 43] on div "TIGIT Mutations" at bounding box center [640, 72] width 1032 height 58
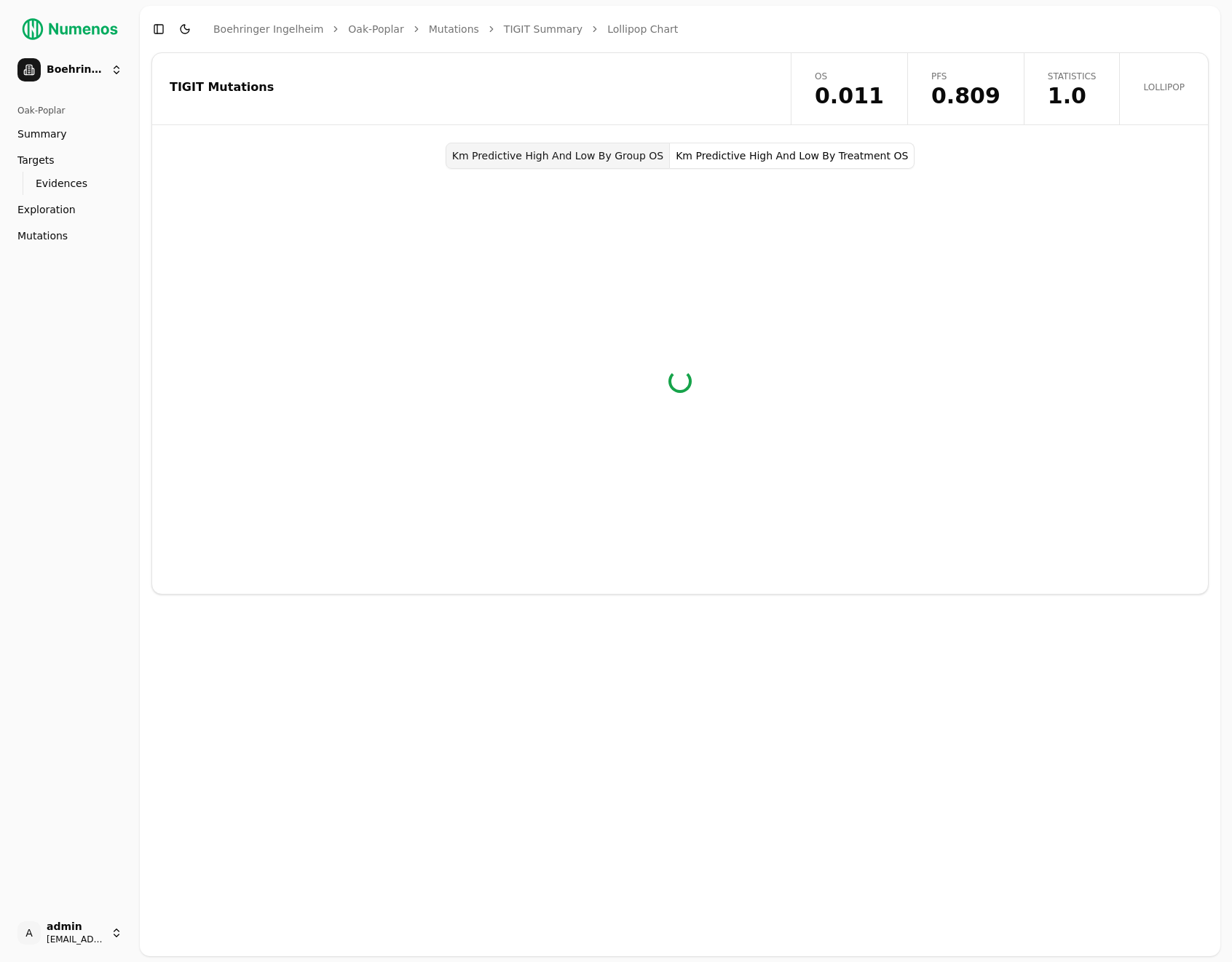
click at [873, 696] on div "TIGIT Mutations OS 0.011 PFS 0.809 Statistics 1.0 Lollipop Km Predictive High A…" at bounding box center [679, 504] width 1080 height 904
click at [1058, 662] on div "TIGIT Mutations OS 0.011 PFS 0.809 Statistics 1.0 Lollipop Km Predictive High A…" at bounding box center [679, 504] width 1080 height 904
click at [860, 706] on div "TIGIT Mutations OS 0.011 PFS 0.809 Statistics 1.0 Lollipop Km Predictive High A…" at bounding box center [679, 504] width 1080 height 904
click at [780, 308] on div "We're having trouble loading this chart. Our team has been notified. Please try…" at bounding box center [680, 381] width 383 height 425
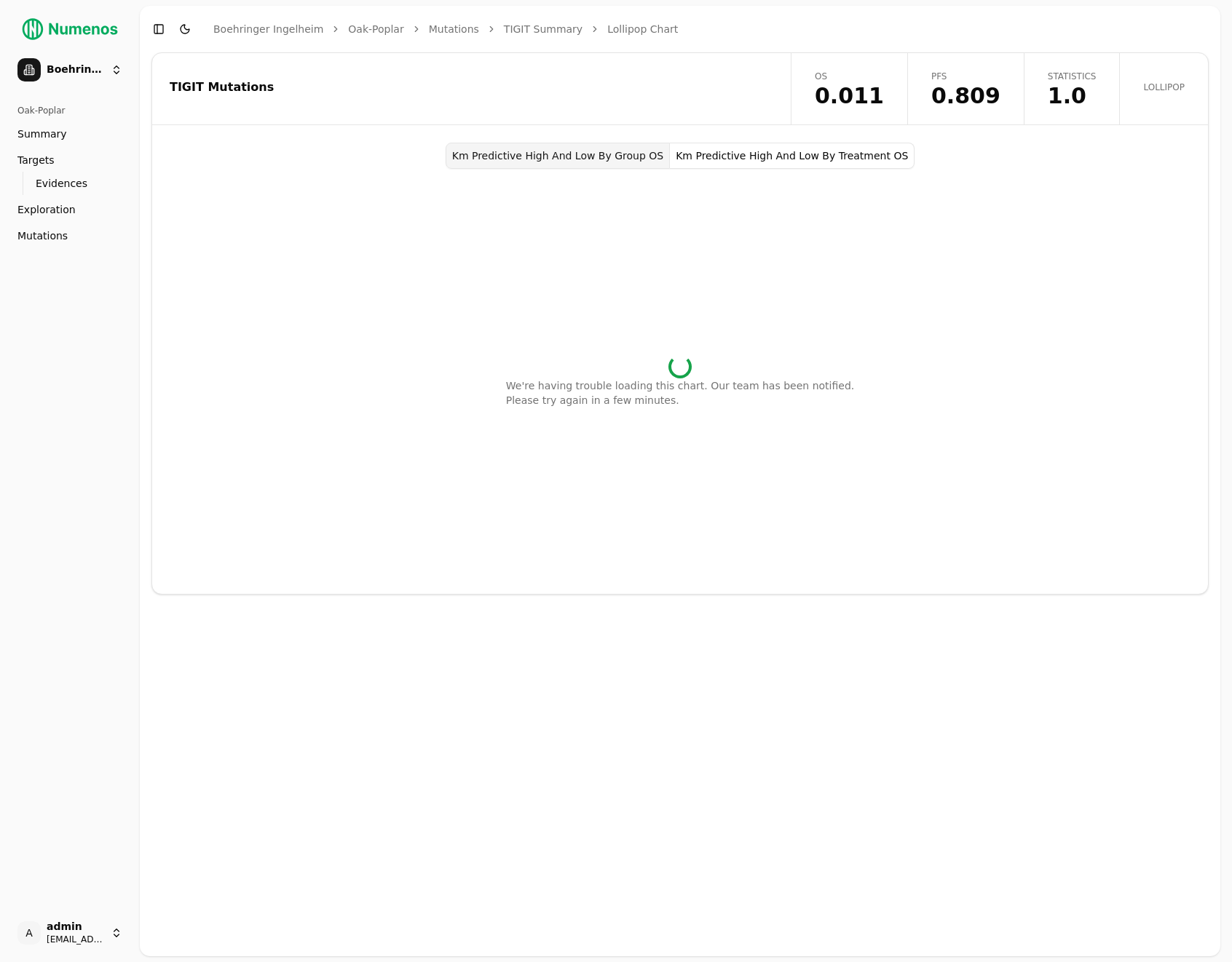
drag, startPoint x: 757, startPoint y: 287, endPoint x: 761, endPoint y: 295, distance: 8.9
click at [761, 295] on div "We're having trouble loading this chart. Our team has been notified. Please try…" at bounding box center [680, 381] width 383 height 425
